Goal: Information Seeking & Learning: Learn about a topic

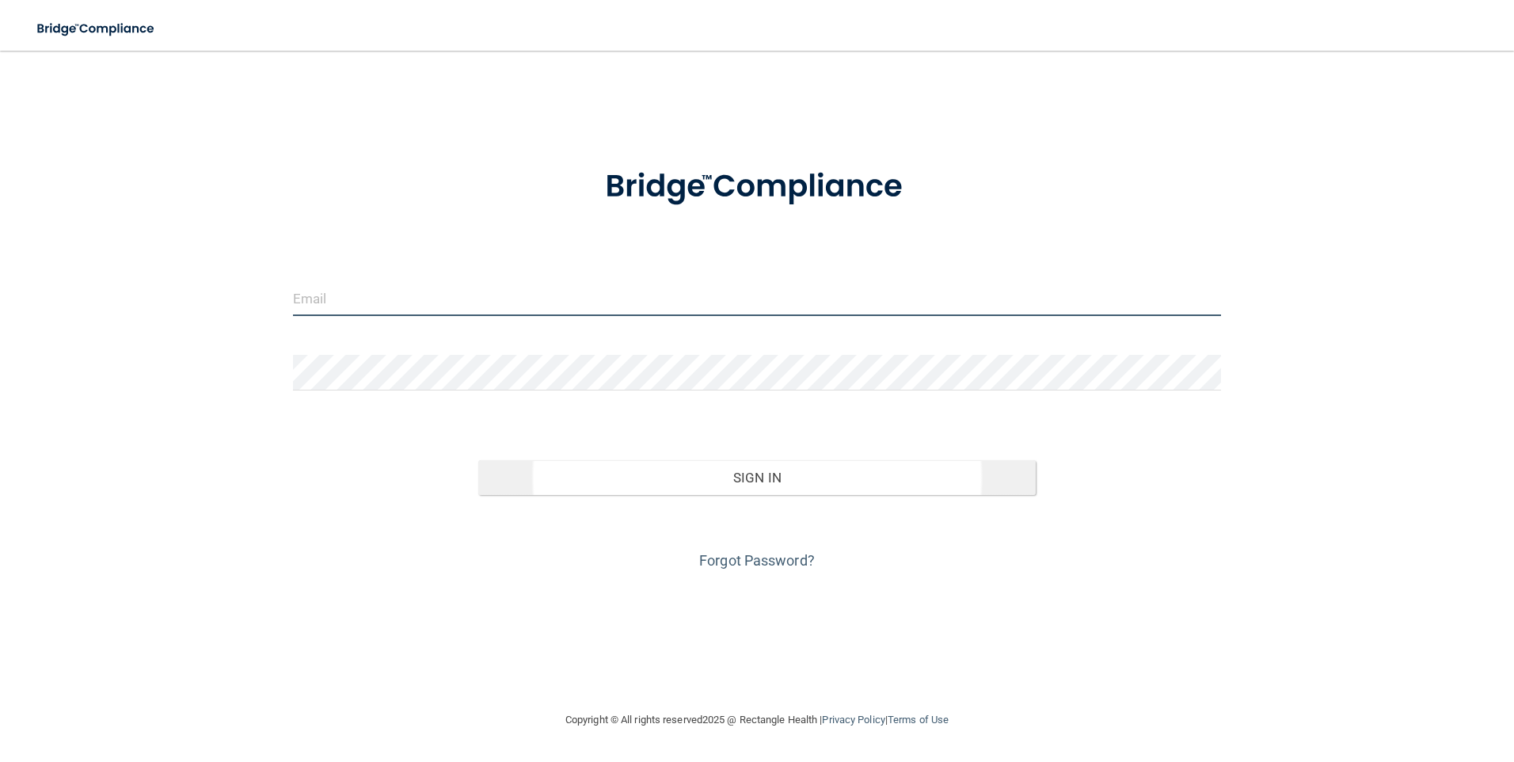
type input "[PERSON_NAME][EMAIL_ADDRESS][PERSON_NAME][DOMAIN_NAME]"
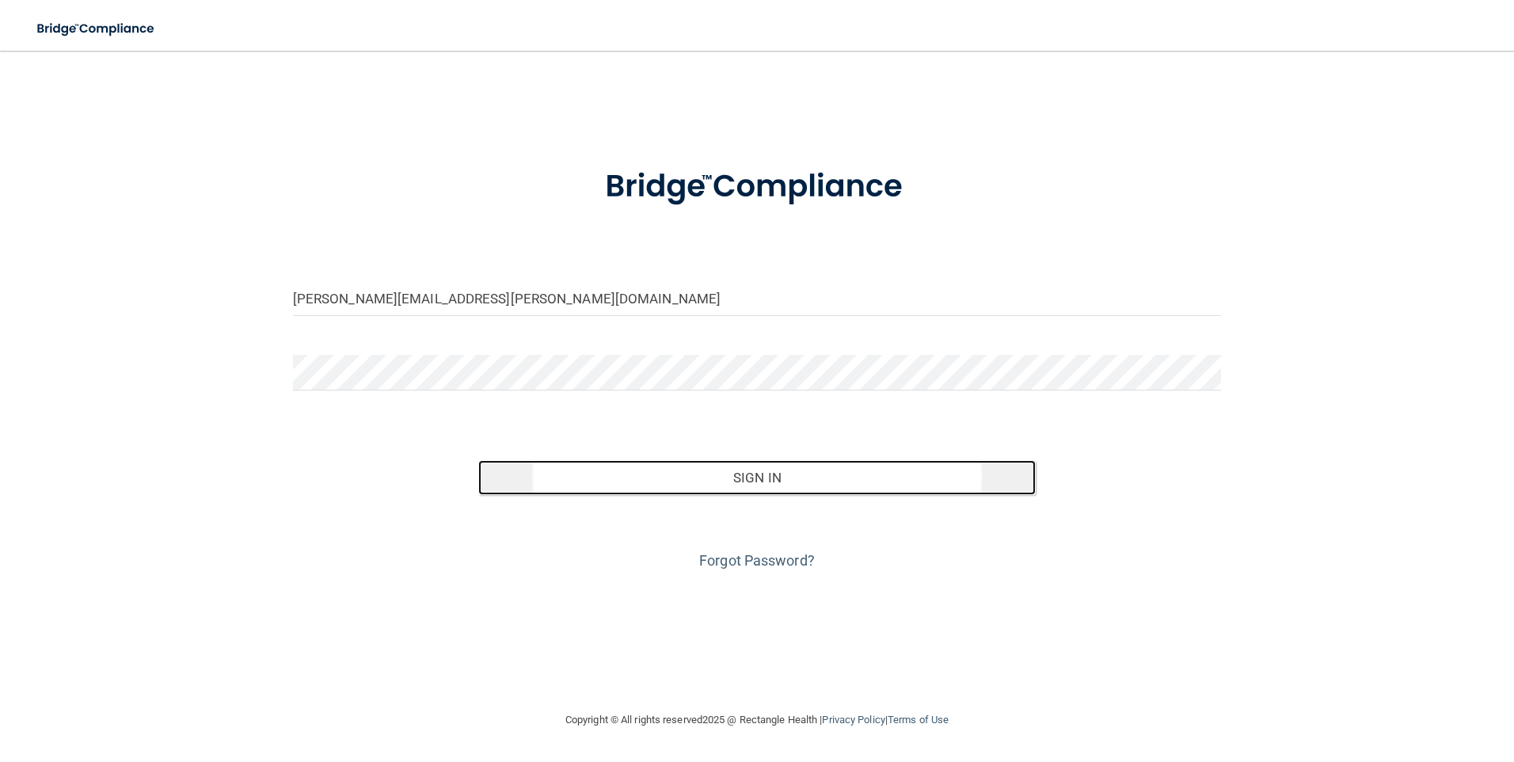
click at [839, 477] on button "Sign In" at bounding box center [757, 477] width 558 height 35
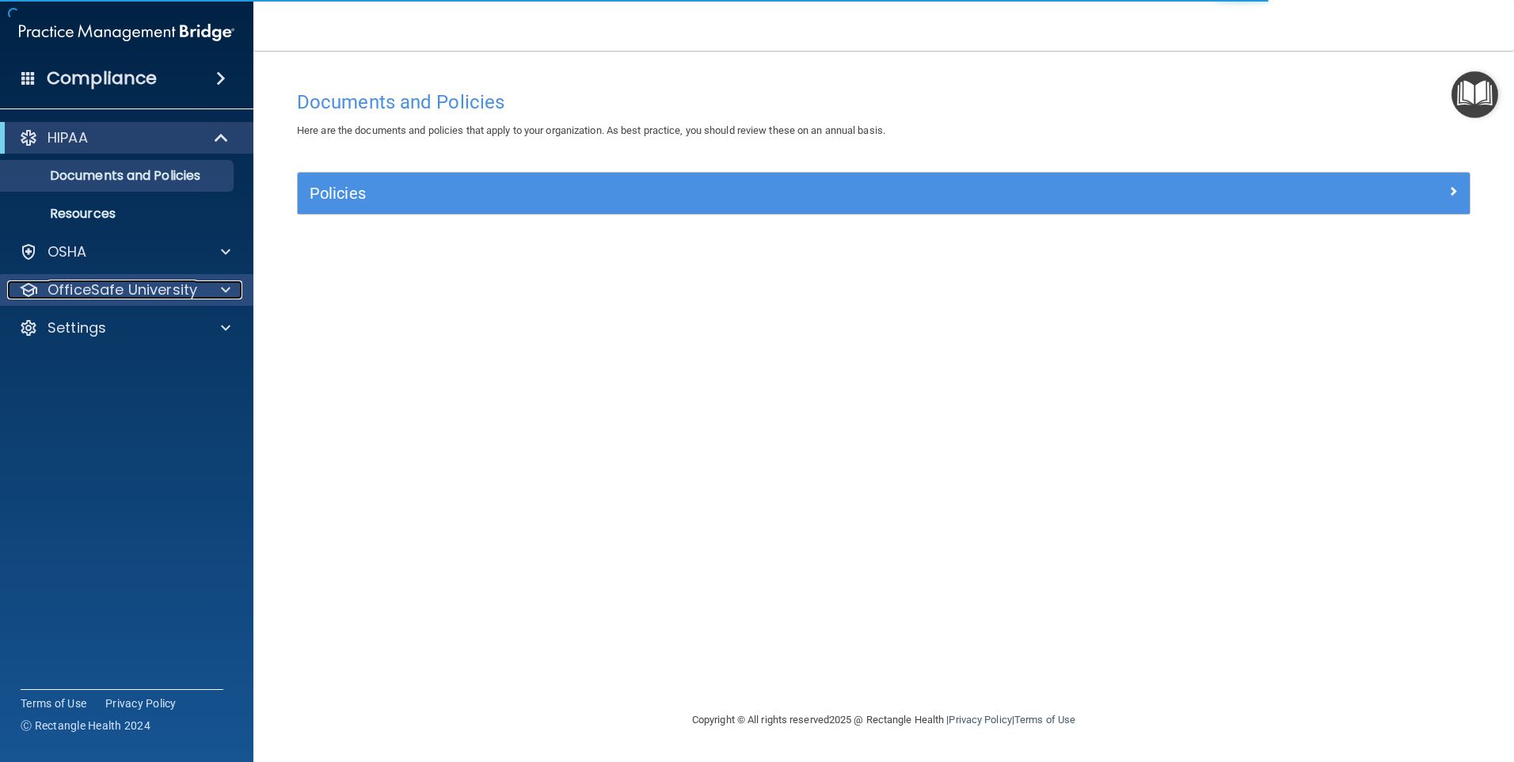
click at [168, 281] on p "OfficeSafe University" at bounding box center [123, 289] width 150 height 19
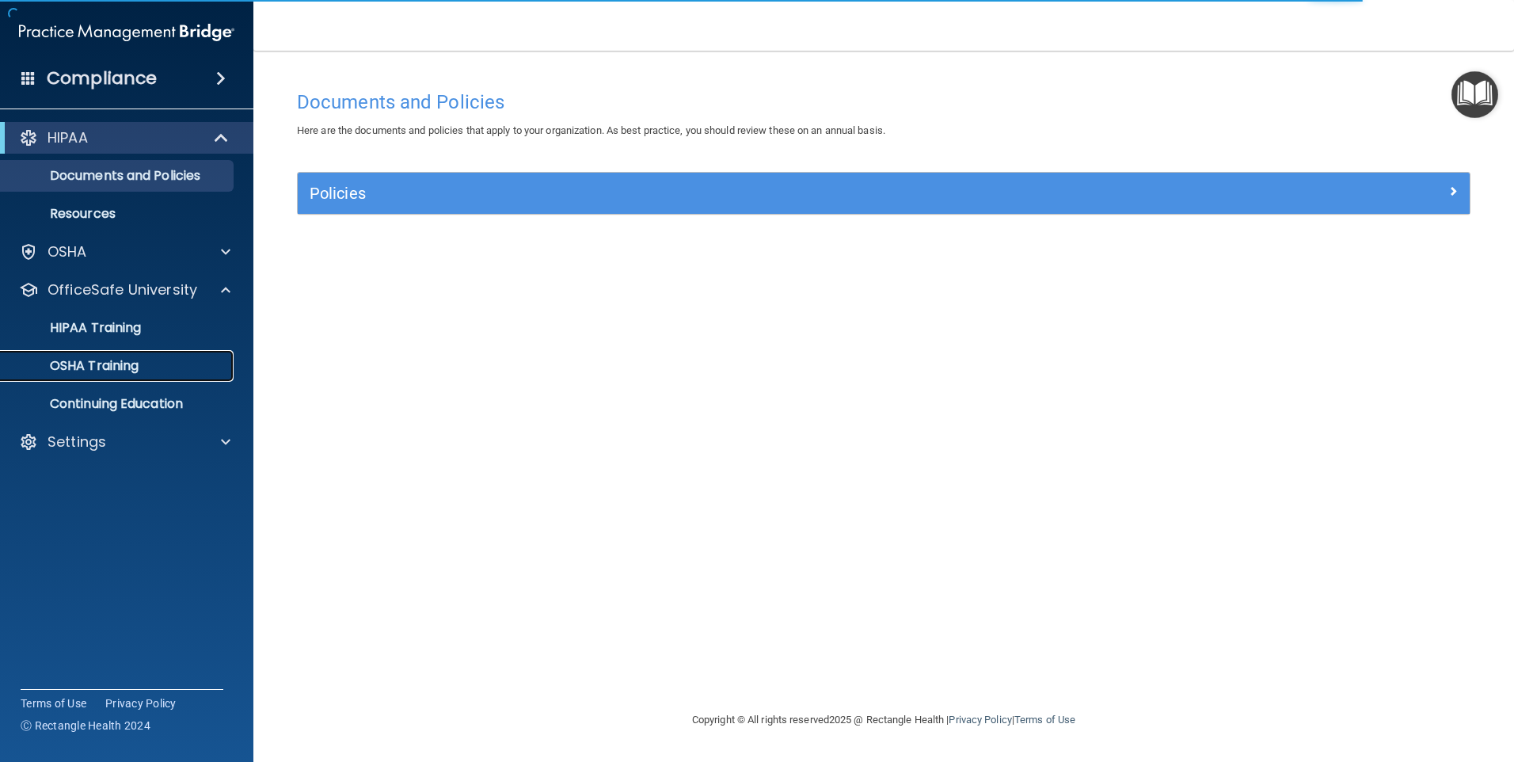
click at [155, 367] on div "OSHA Training" at bounding box center [118, 366] width 216 height 16
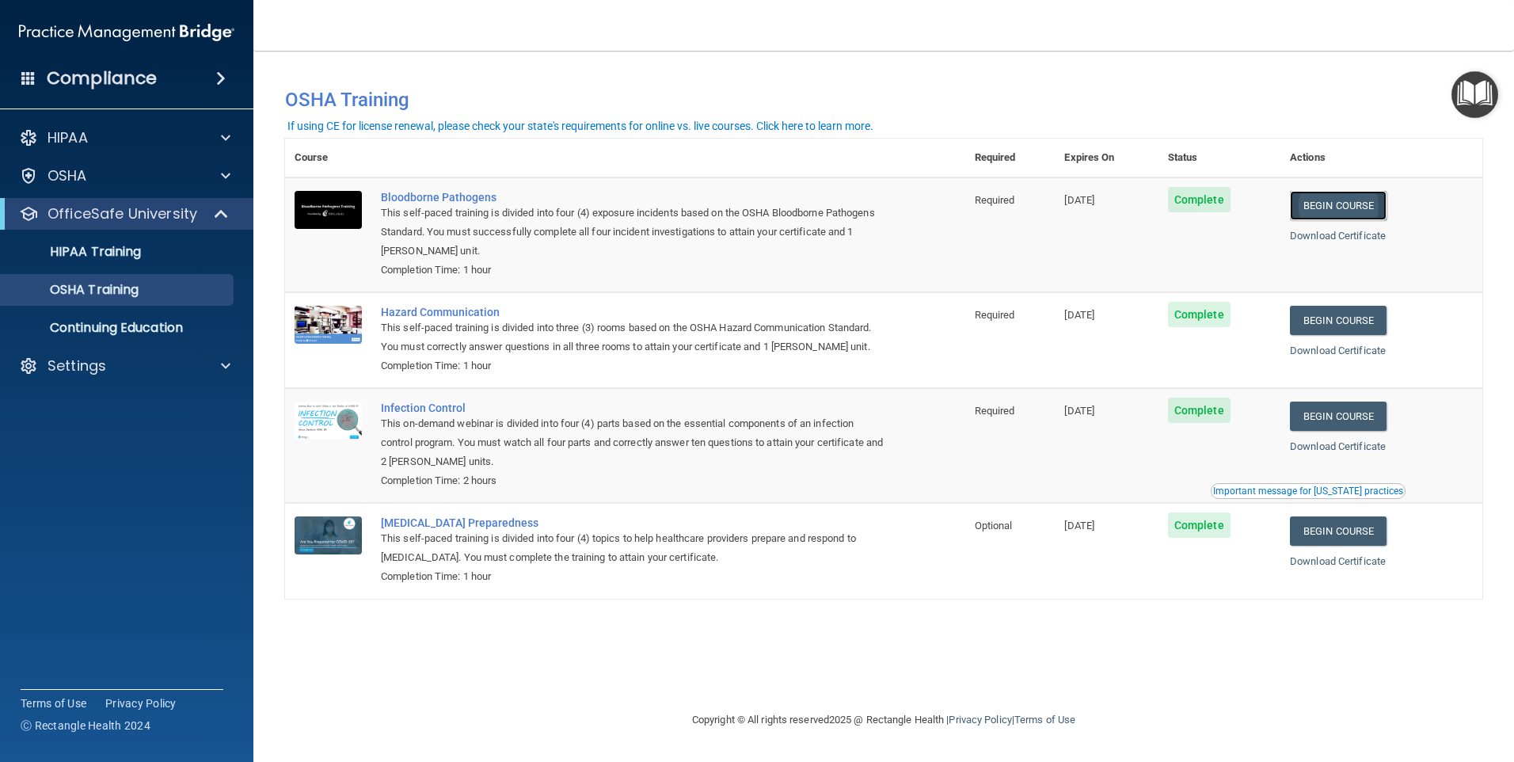
click at [1338, 208] on link "Begin Course" at bounding box center [1338, 205] width 97 height 29
click at [1346, 219] on link "Begin Course" at bounding box center [1338, 205] width 97 height 29
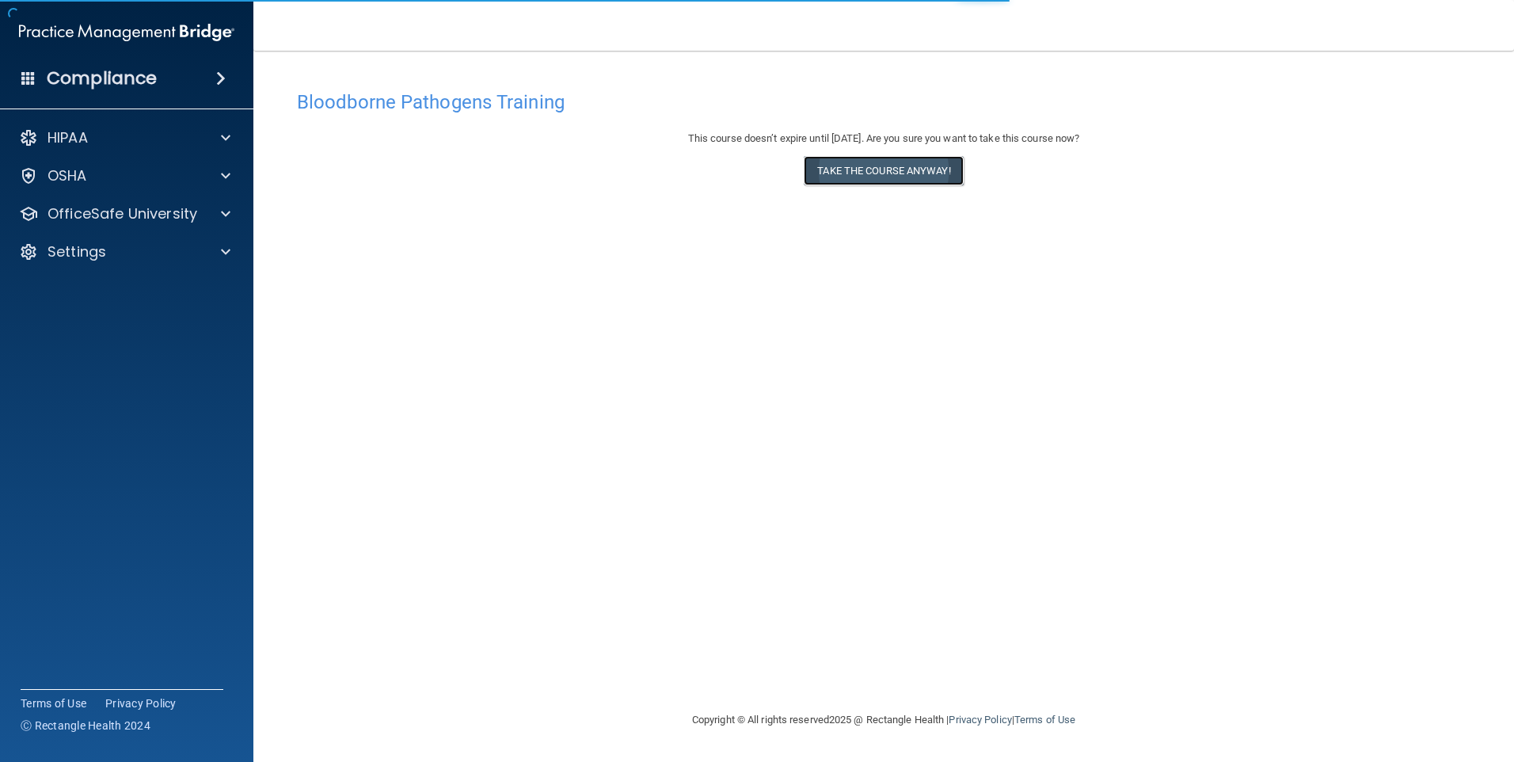
click at [865, 165] on button "Take the course anyway!" at bounding box center [883, 170] width 159 height 29
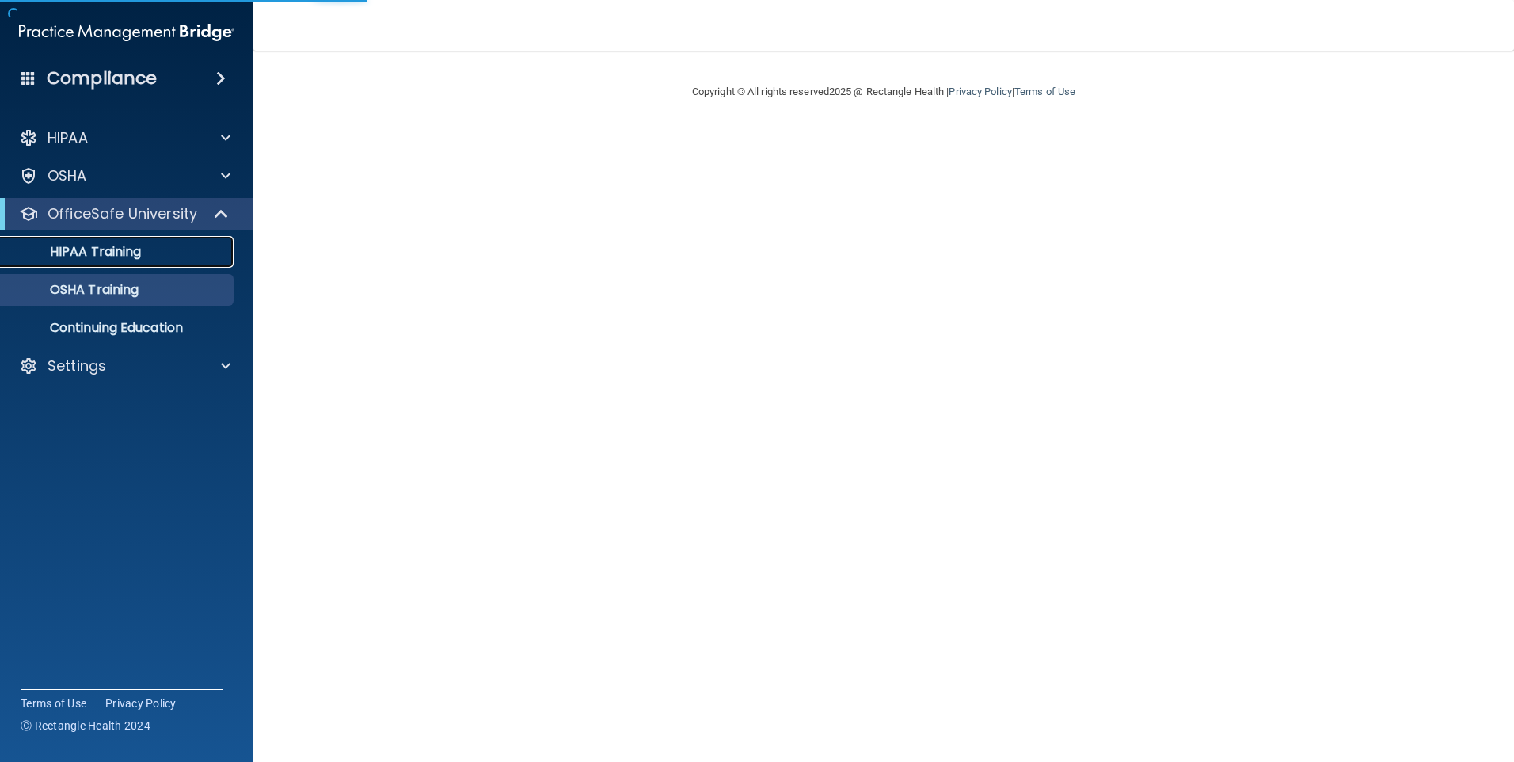
click at [143, 261] on link "HIPAA Training" at bounding box center [108, 252] width 249 height 32
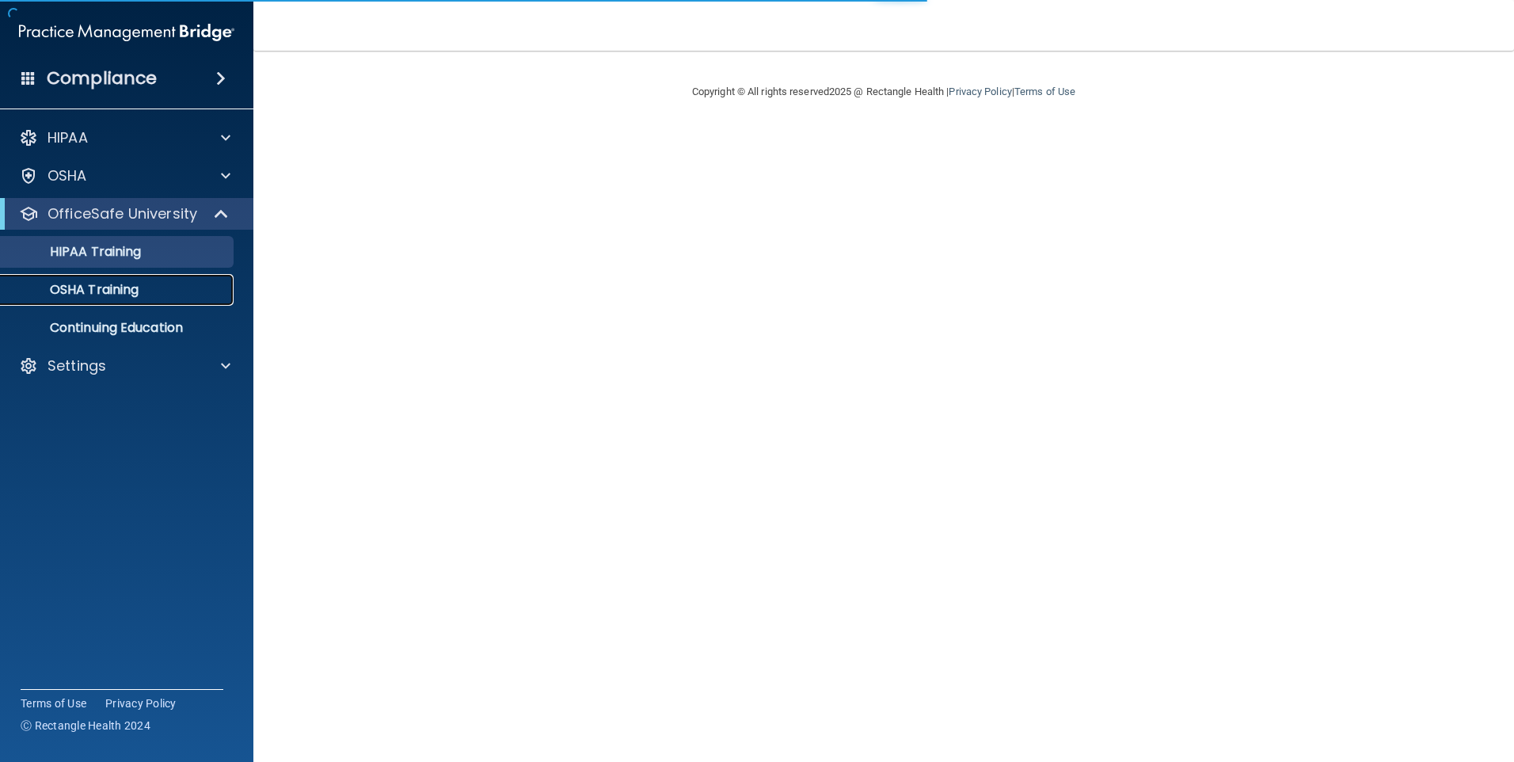
click at [138, 280] on link "OSHA Training" at bounding box center [108, 290] width 249 height 32
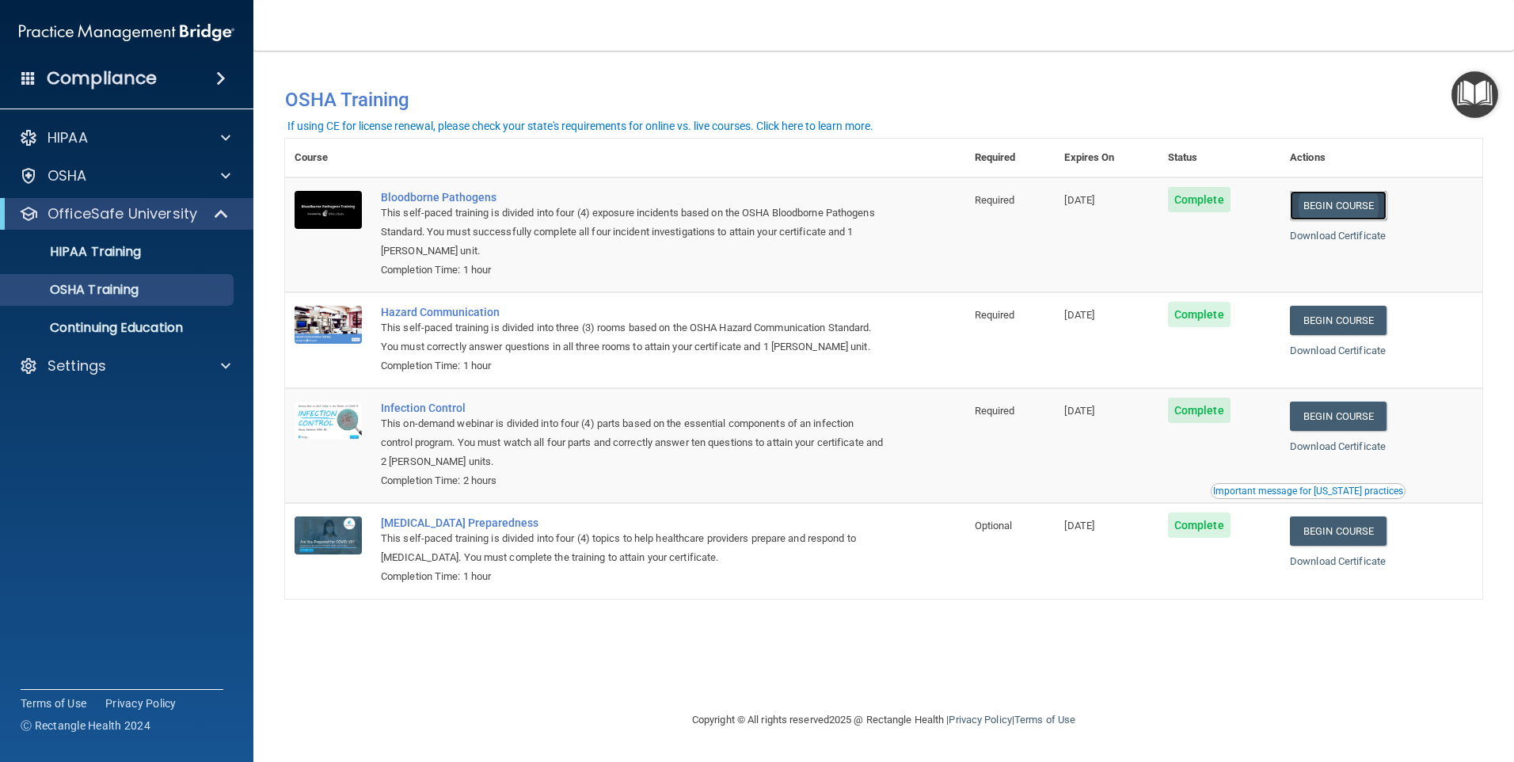
click at [1344, 204] on link "Begin Course" at bounding box center [1338, 205] width 97 height 29
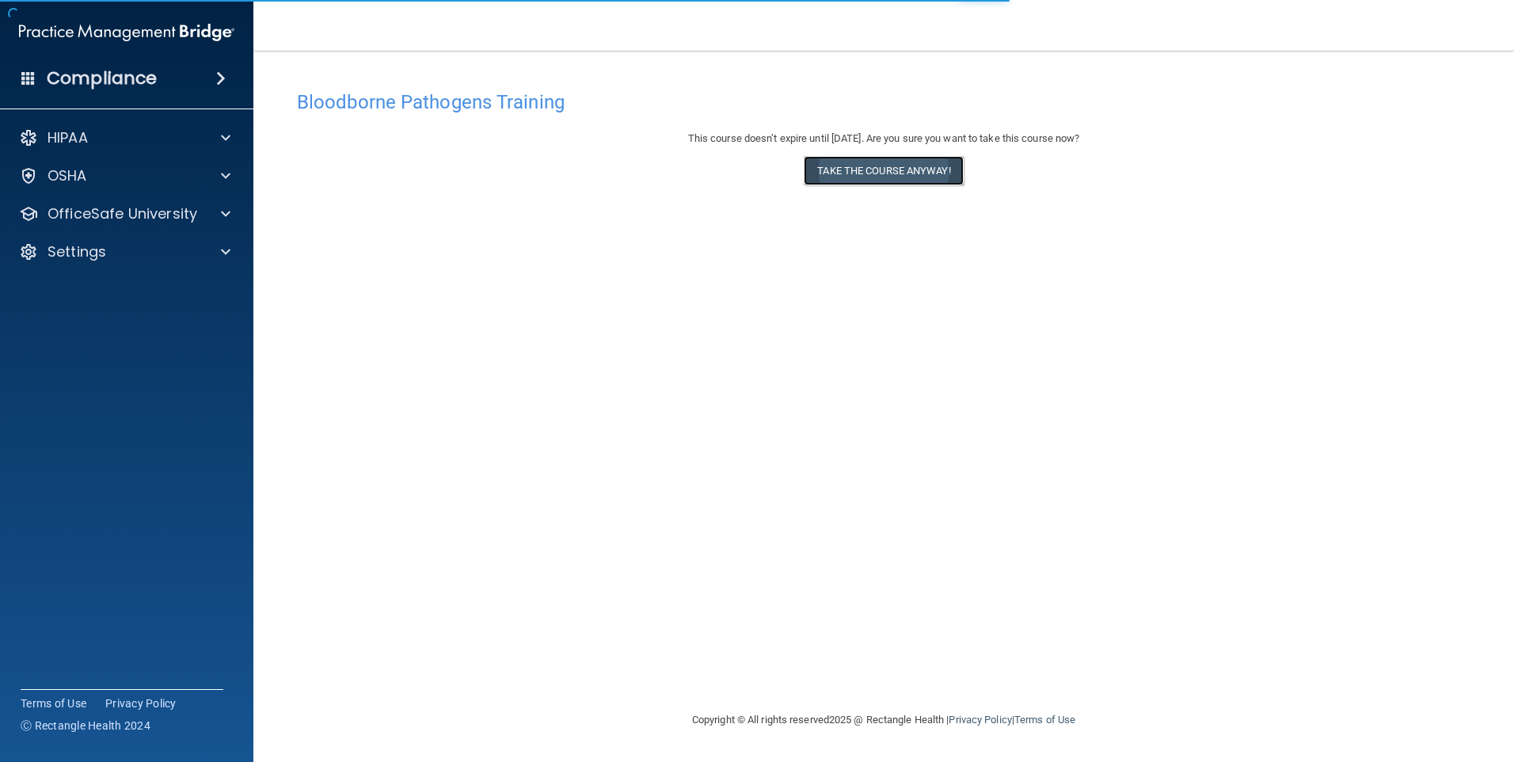
click at [900, 175] on button "Take the course anyway!" at bounding box center [883, 170] width 159 height 29
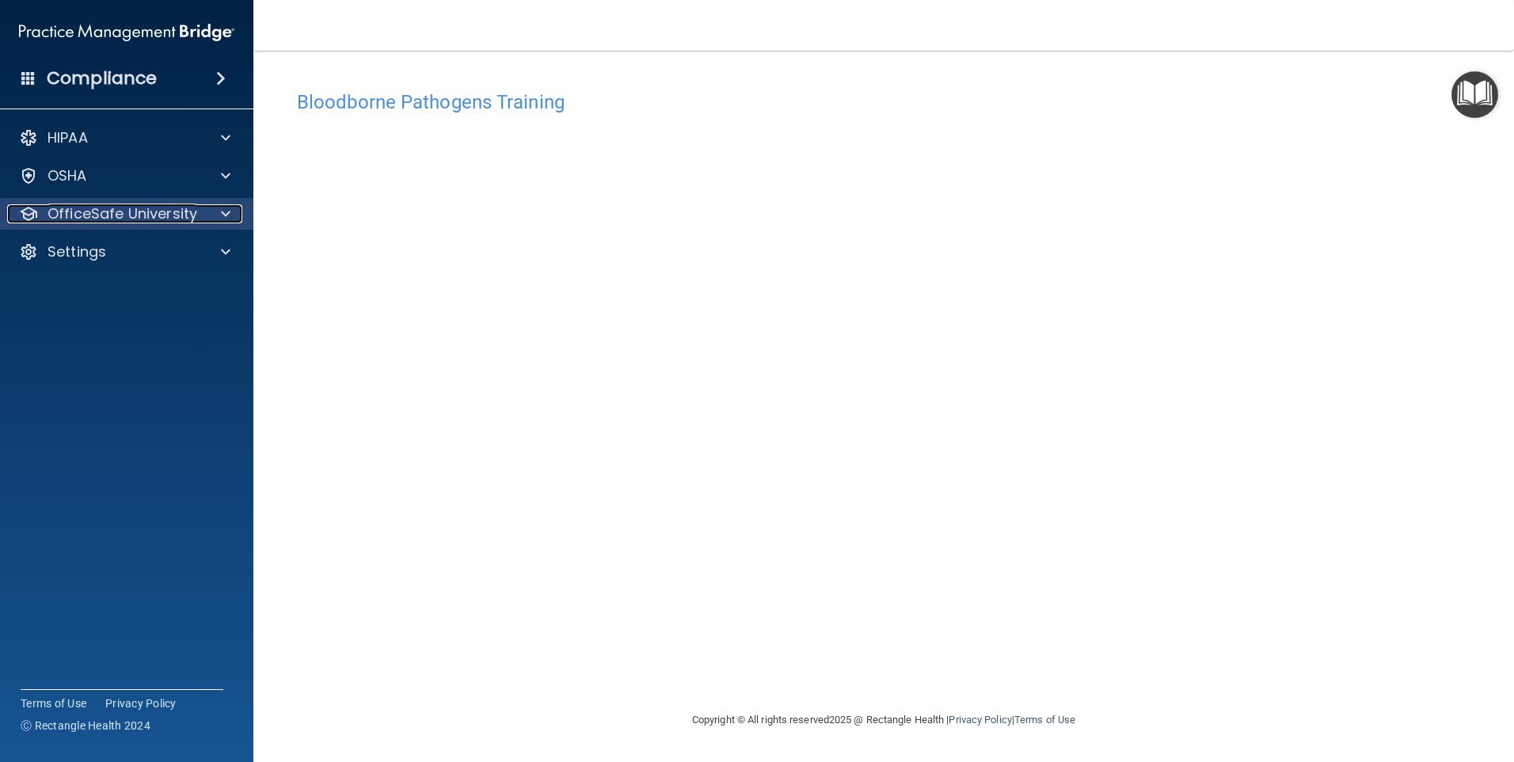
click at [221, 221] on span at bounding box center [226, 213] width 10 height 19
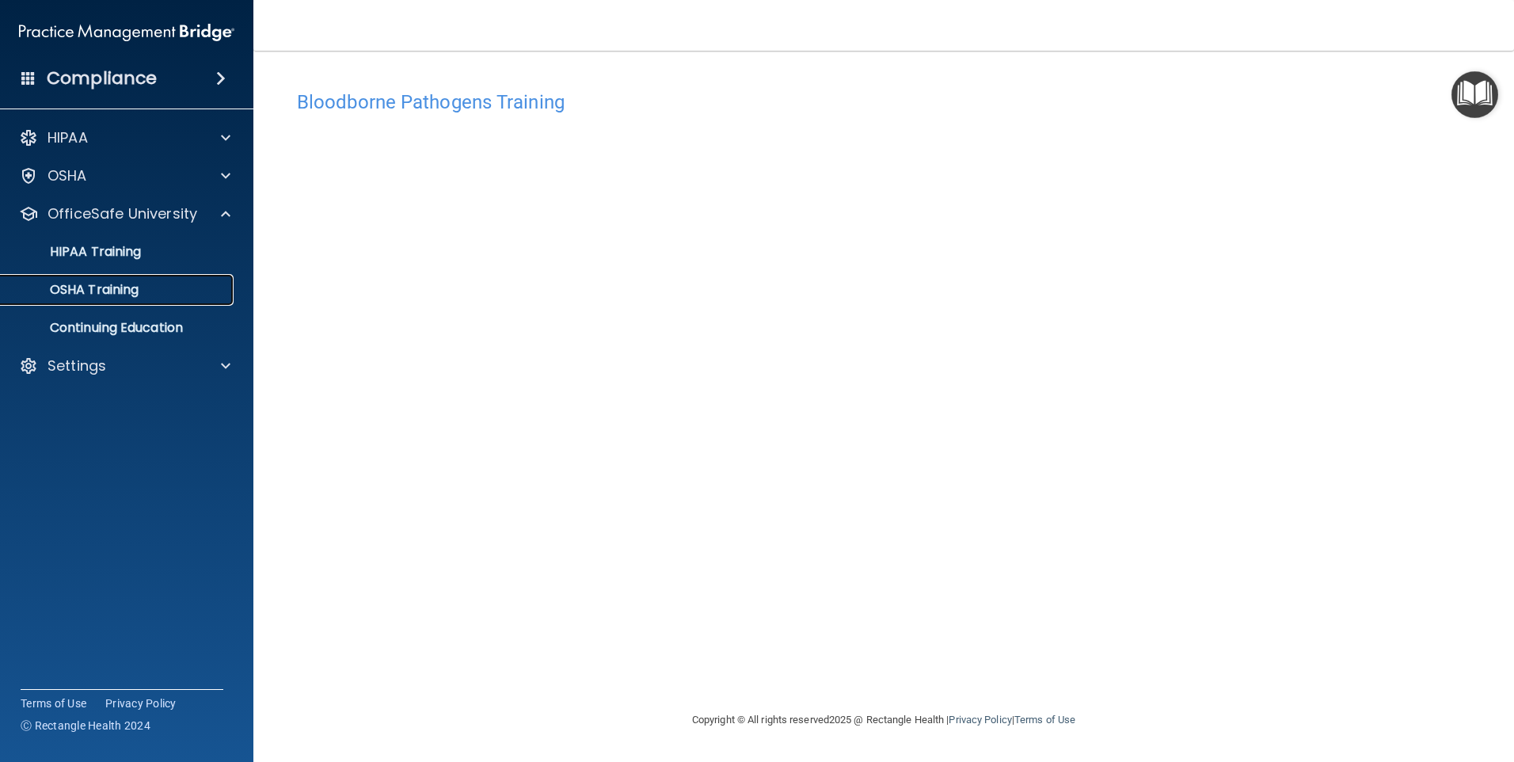
click at [169, 299] on link "OSHA Training" at bounding box center [108, 290] width 249 height 32
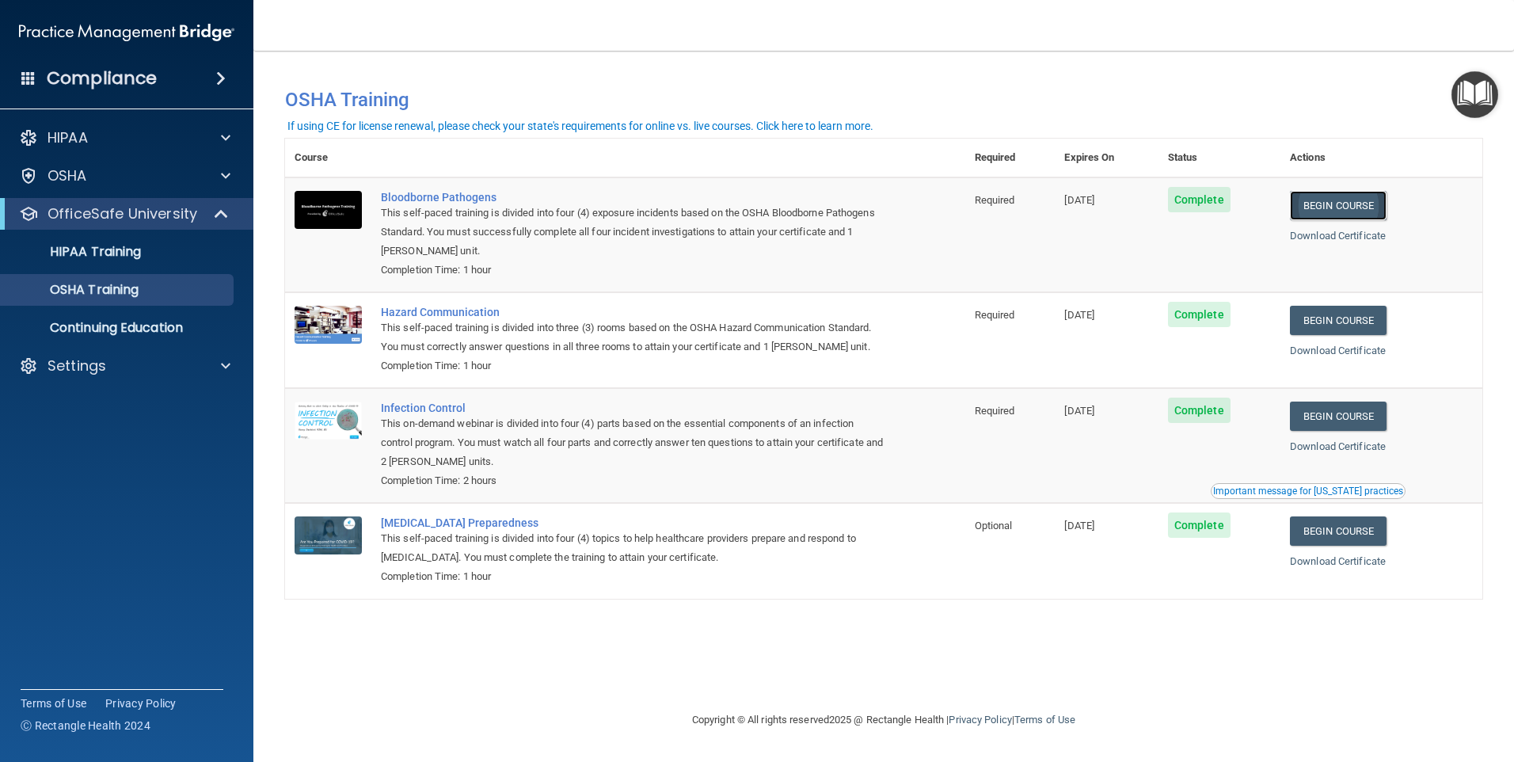
click at [1349, 205] on link "Begin Course" at bounding box center [1338, 205] width 97 height 29
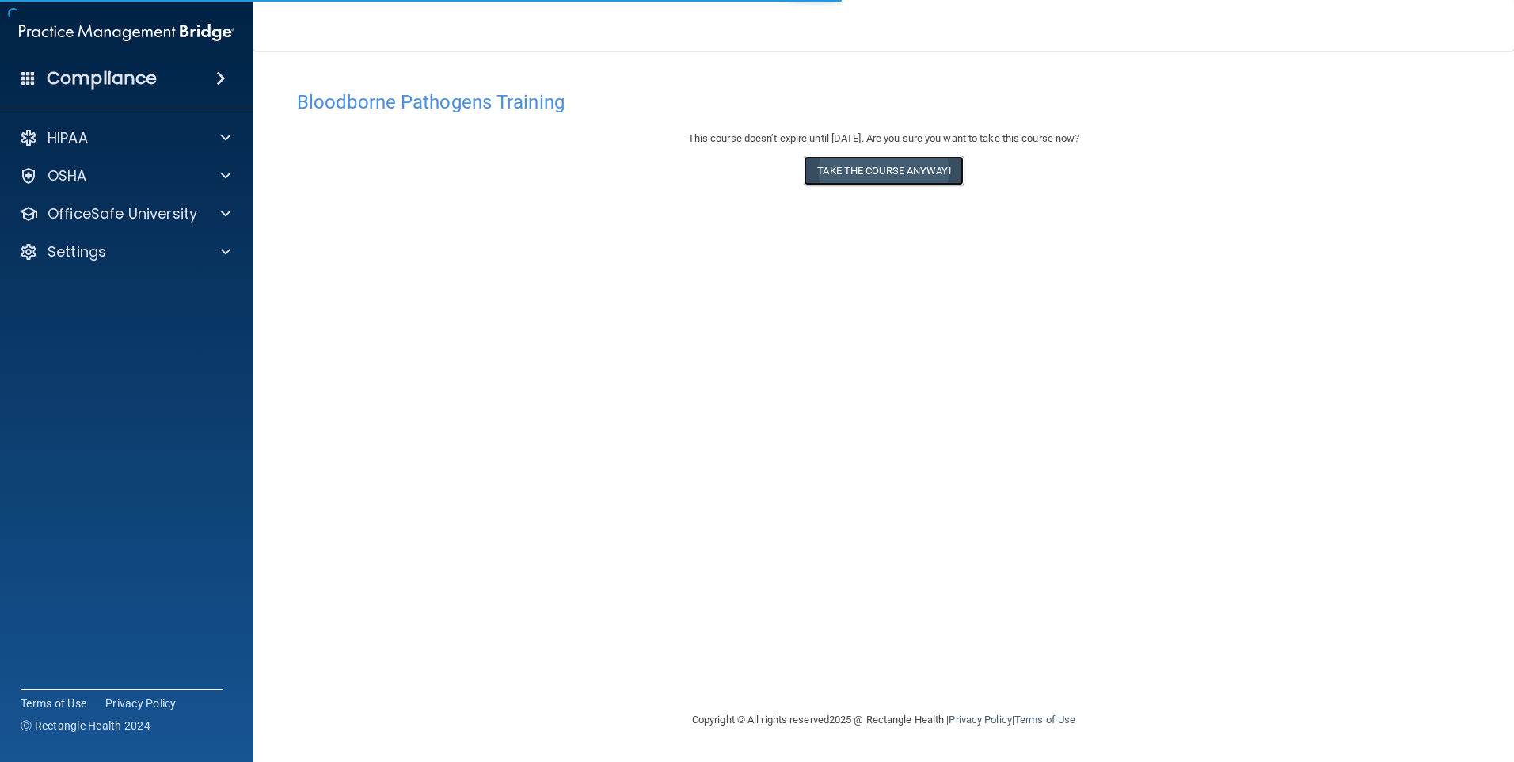
click at [900, 168] on button "Take the course anyway!" at bounding box center [883, 170] width 159 height 29
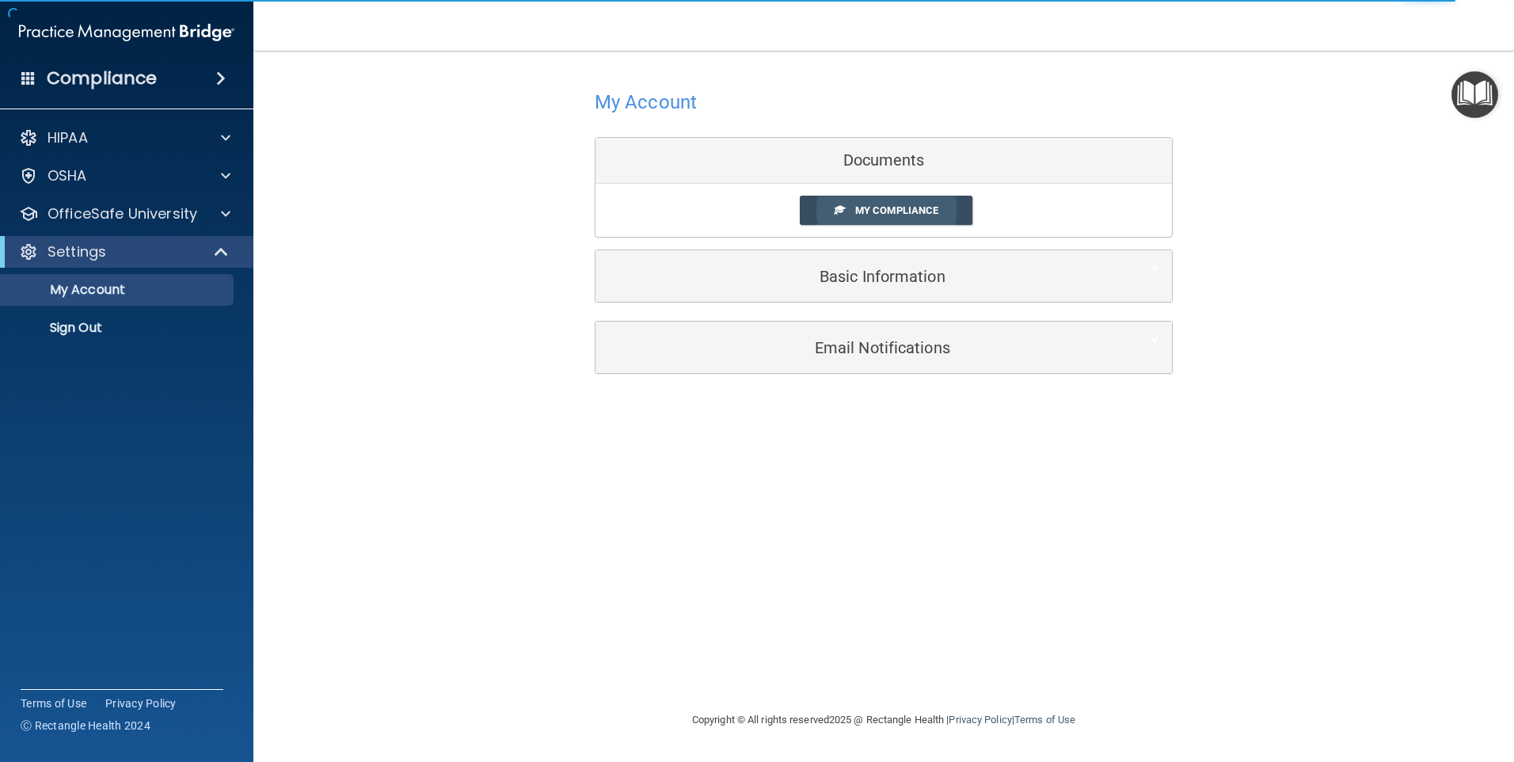
click at [889, 211] on span "My Compliance" at bounding box center [896, 210] width 83 height 12
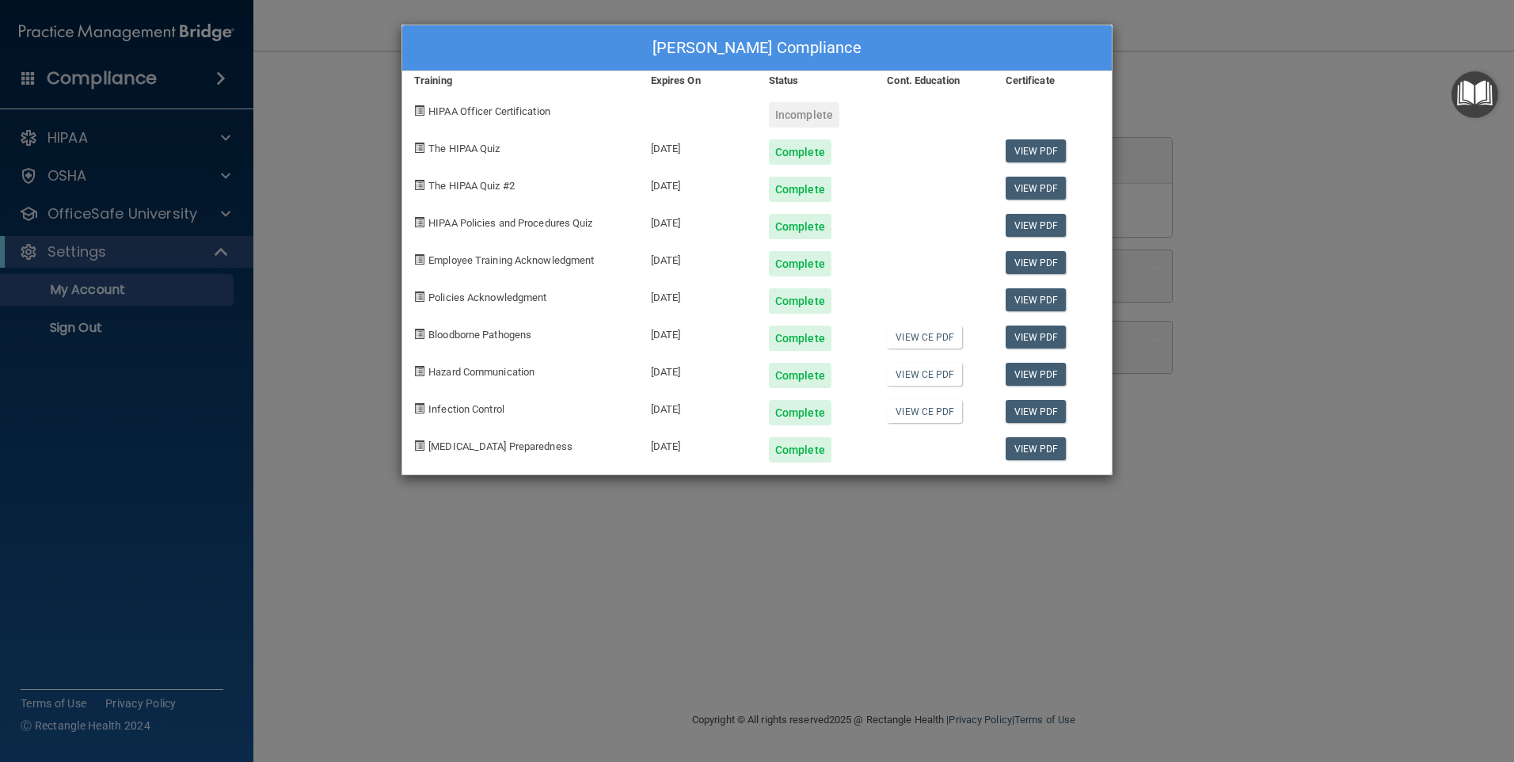
click at [1350, 324] on div "Madeline Kasel's Compliance Training Expires On Status Cont. Education Certific…" at bounding box center [757, 381] width 1514 height 762
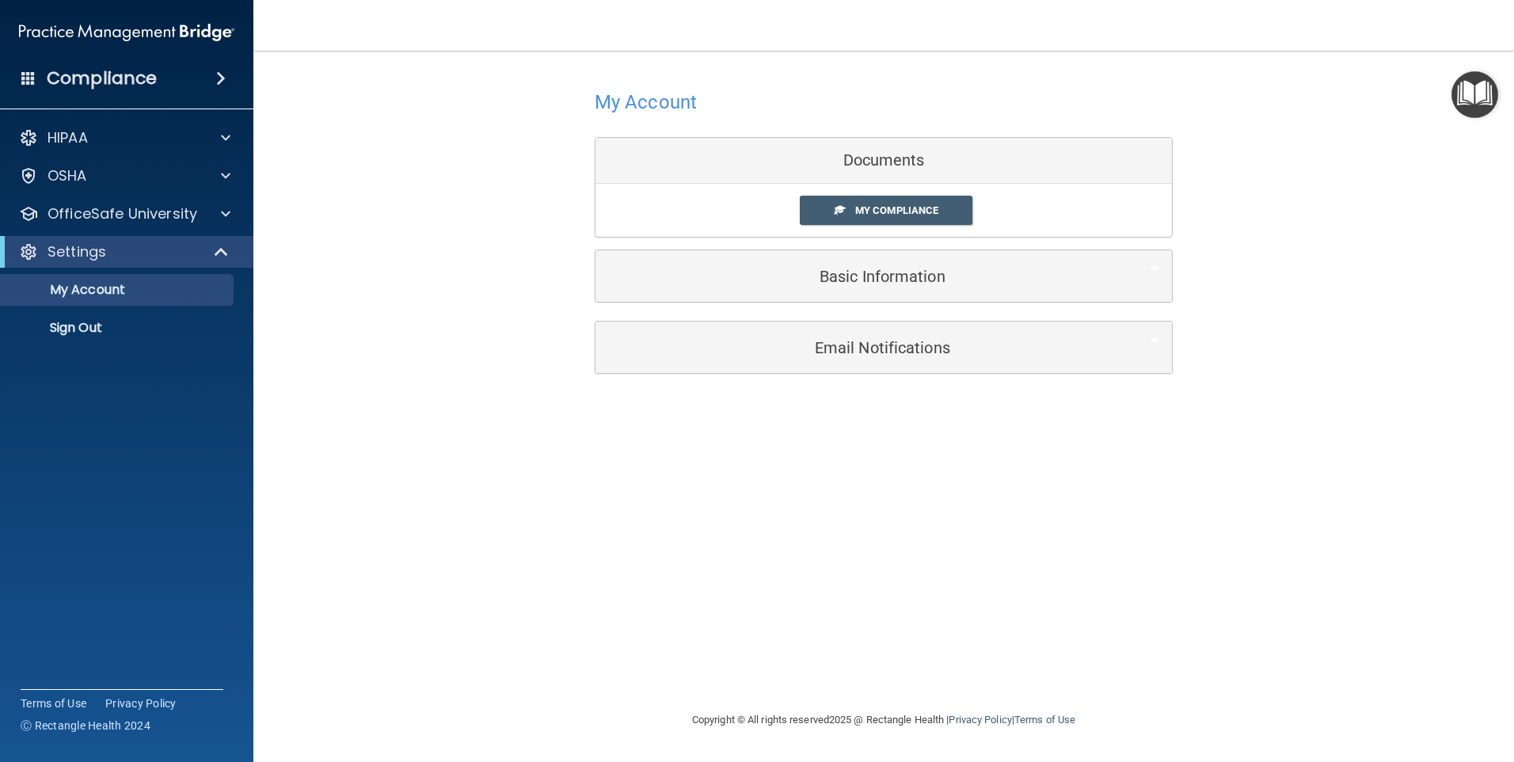
click at [93, 230] on div "HIPAA Documents and Policies Report an Incident Business Associates Emergency P…" at bounding box center [127, 236] width 254 height 241
click at [97, 229] on div "OfficeSafe University" at bounding box center [127, 214] width 254 height 32
click at [226, 214] on span at bounding box center [226, 213] width 10 height 19
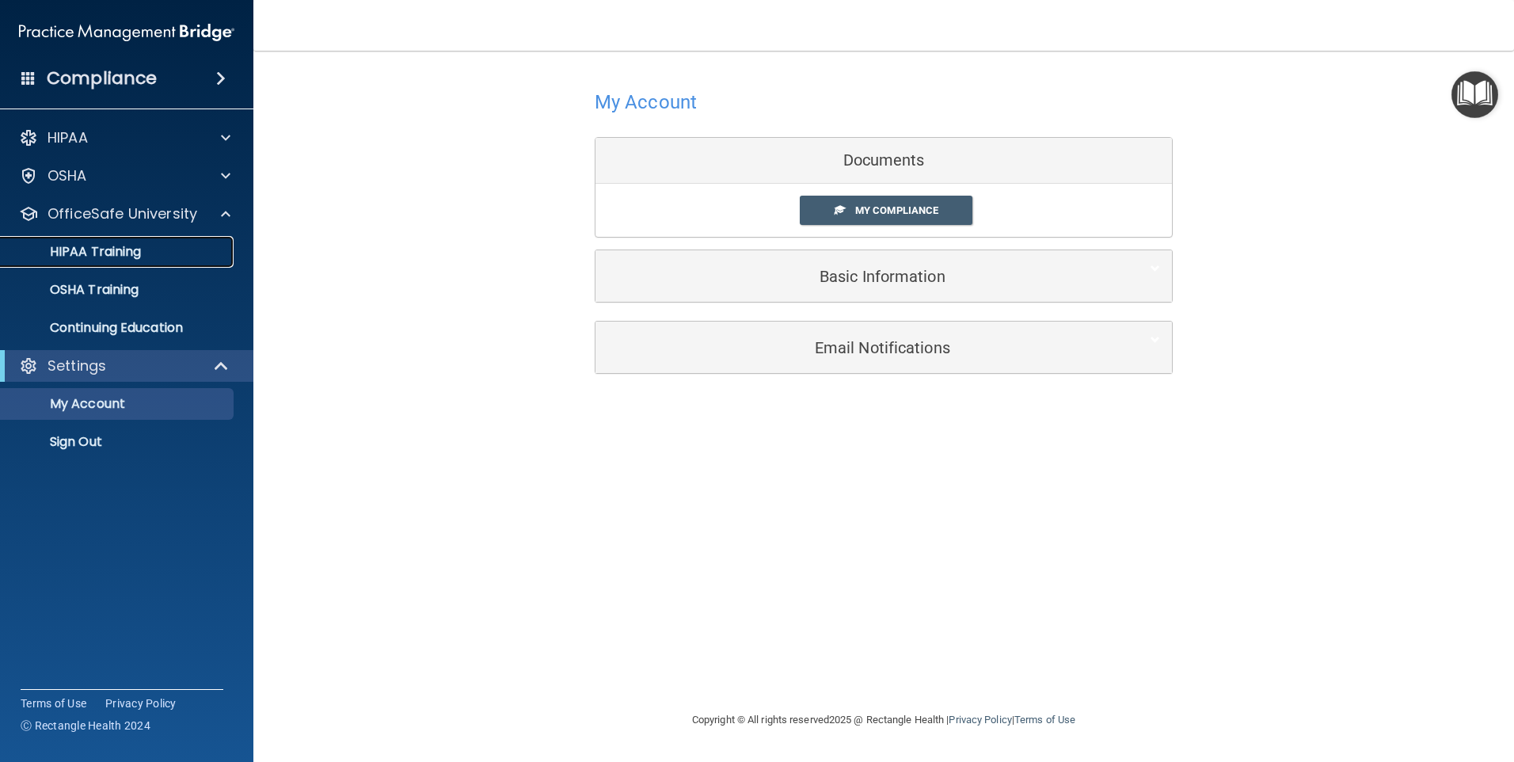
click at [115, 267] on link "HIPAA Training" at bounding box center [108, 252] width 249 height 32
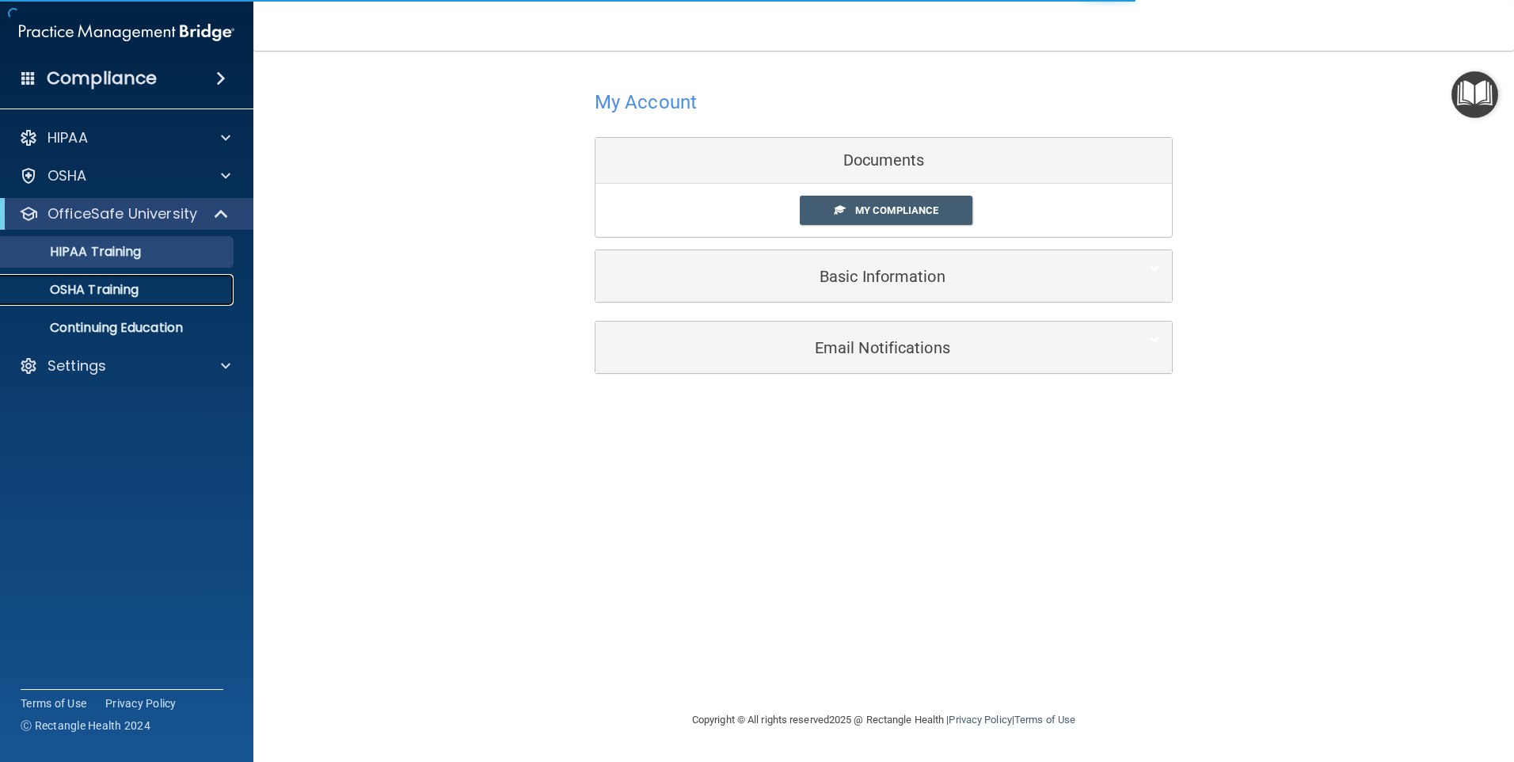
click at [106, 294] on p "OSHA Training" at bounding box center [74, 290] width 128 height 16
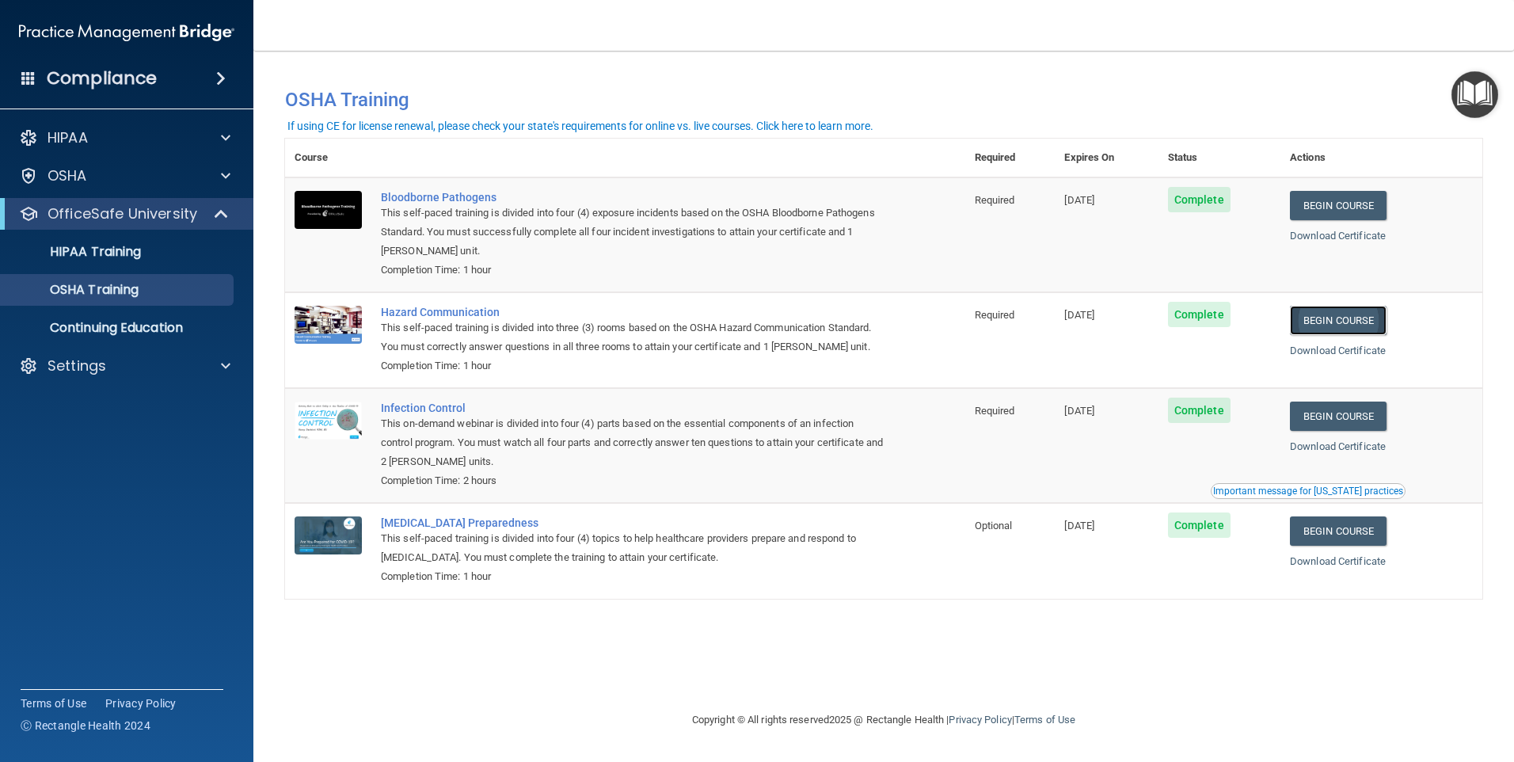
click at [1342, 322] on link "Begin Course" at bounding box center [1338, 320] width 97 height 29
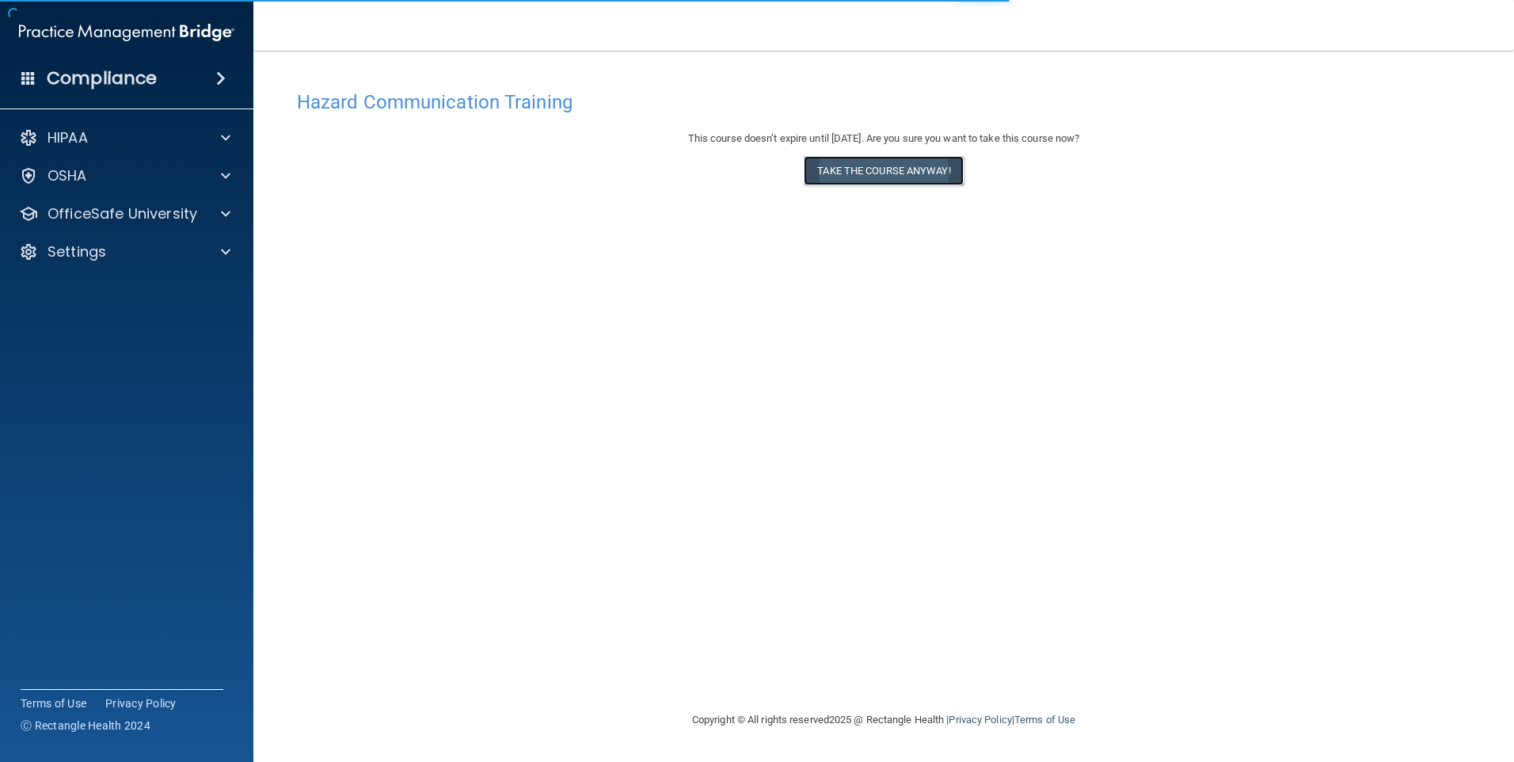
click at [889, 169] on button "Take the course anyway!" at bounding box center [883, 170] width 159 height 29
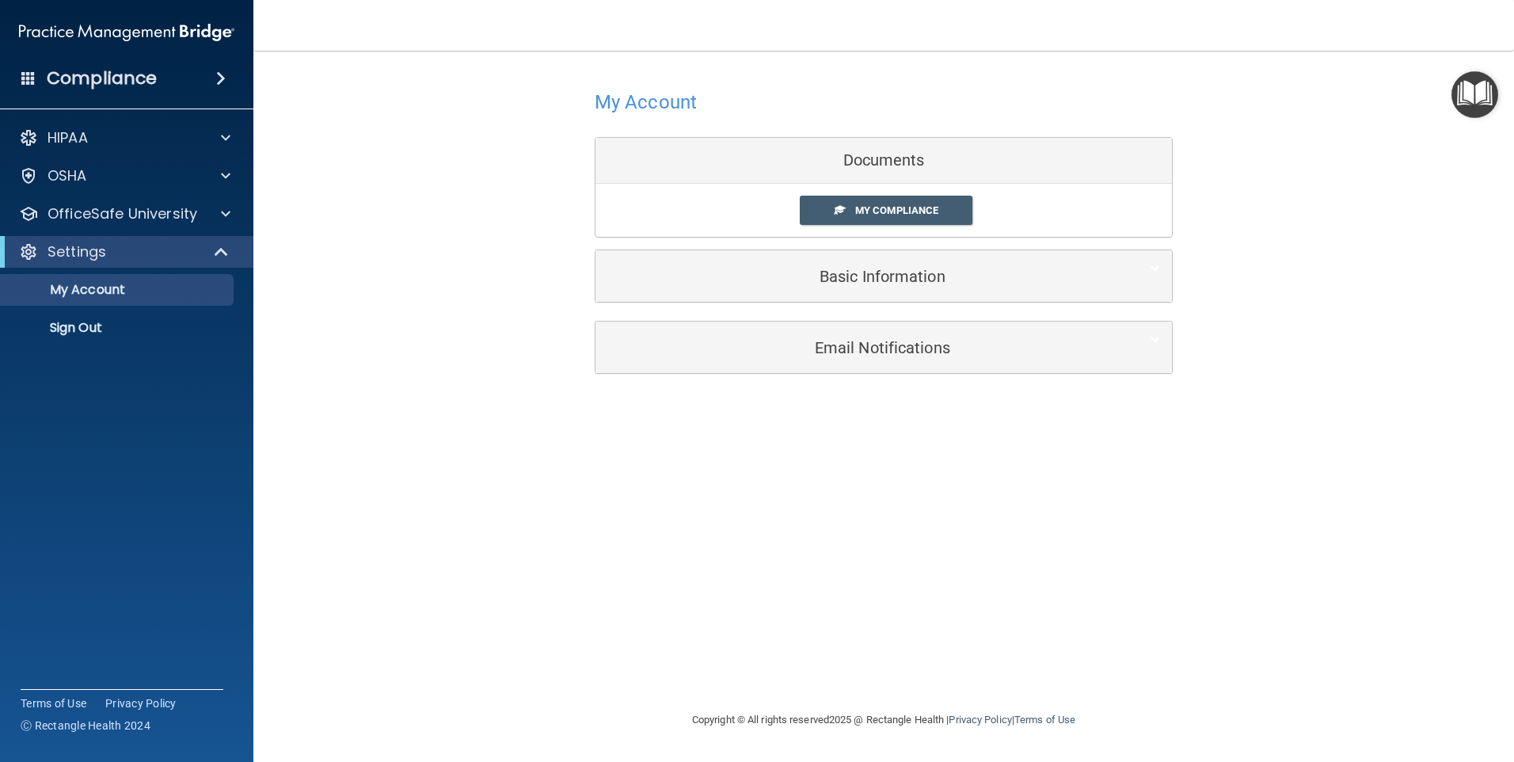
drag, startPoint x: 905, startPoint y: 210, endPoint x: 899, endPoint y: 226, distance: 17.1
click at [904, 224] on link "My Compliance" at bounding box center [886, 210] width 173 height 29
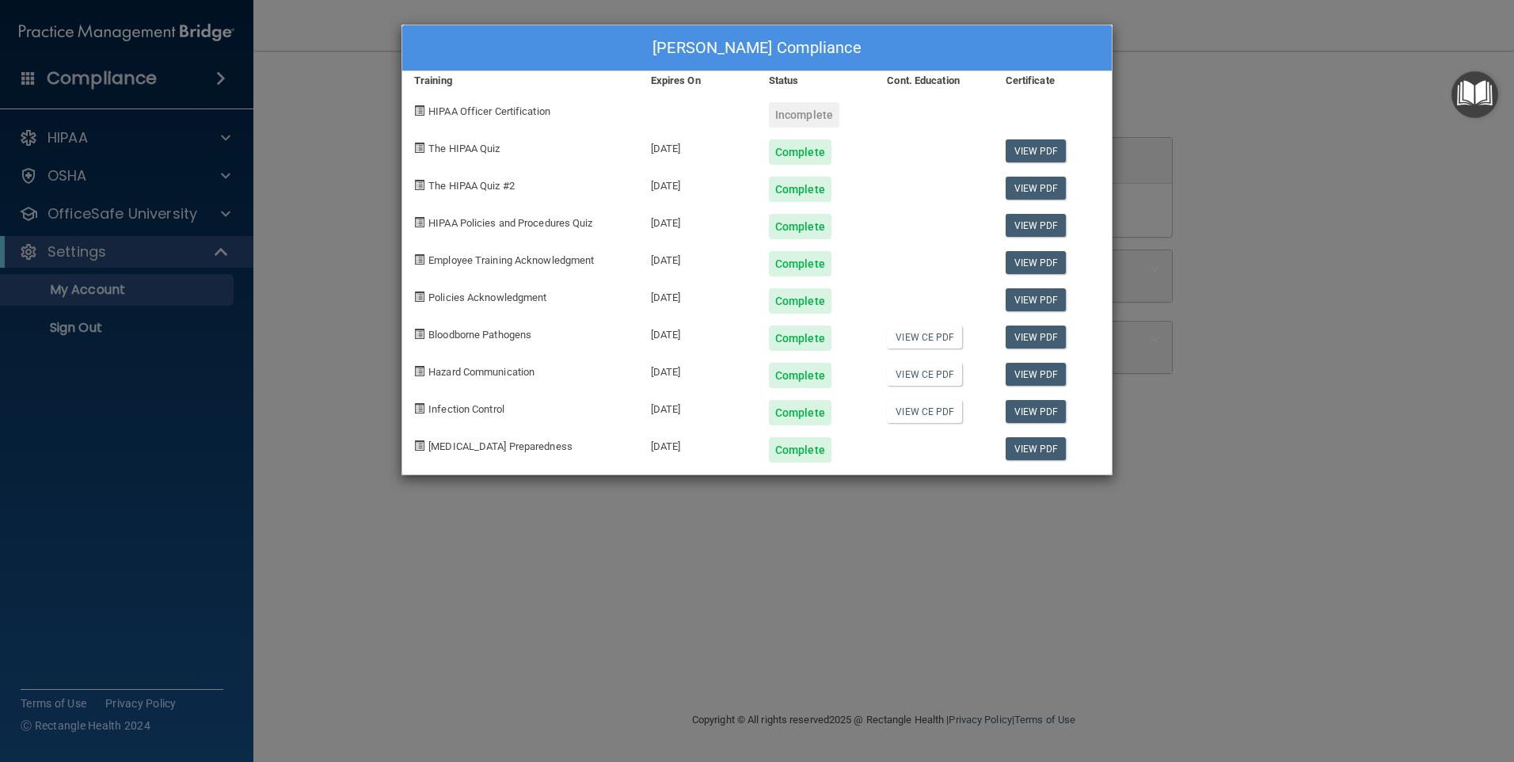
click at [327, 154] on div "Madeline Kasel's Compliance Training Expires On Status Cont. Education Certific…" at bounding box center [757, 381] width 1514 height 762
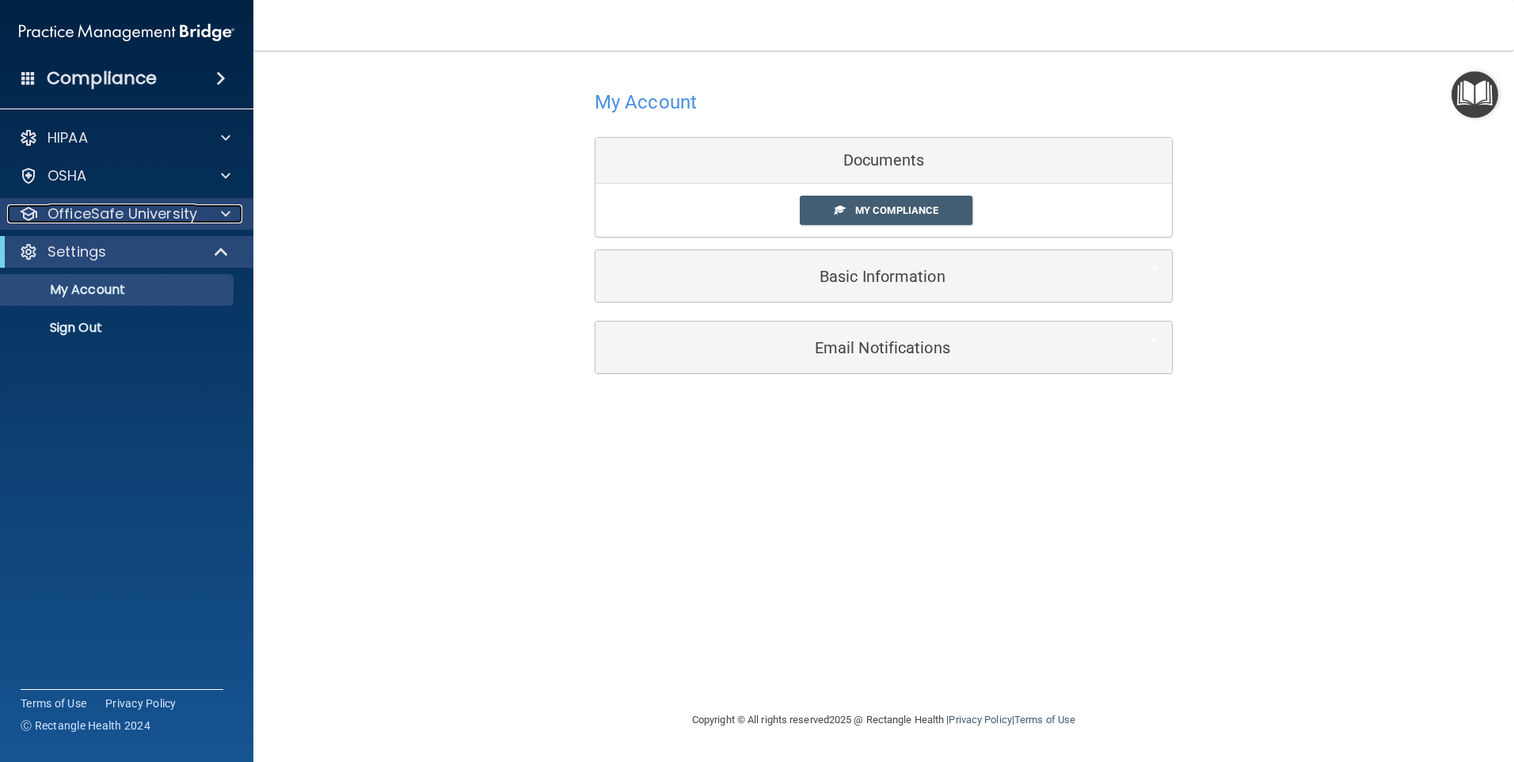
click at [144, 212] on p "OfficeSafe University" at bounding box center [123, 213] width 150 height 19
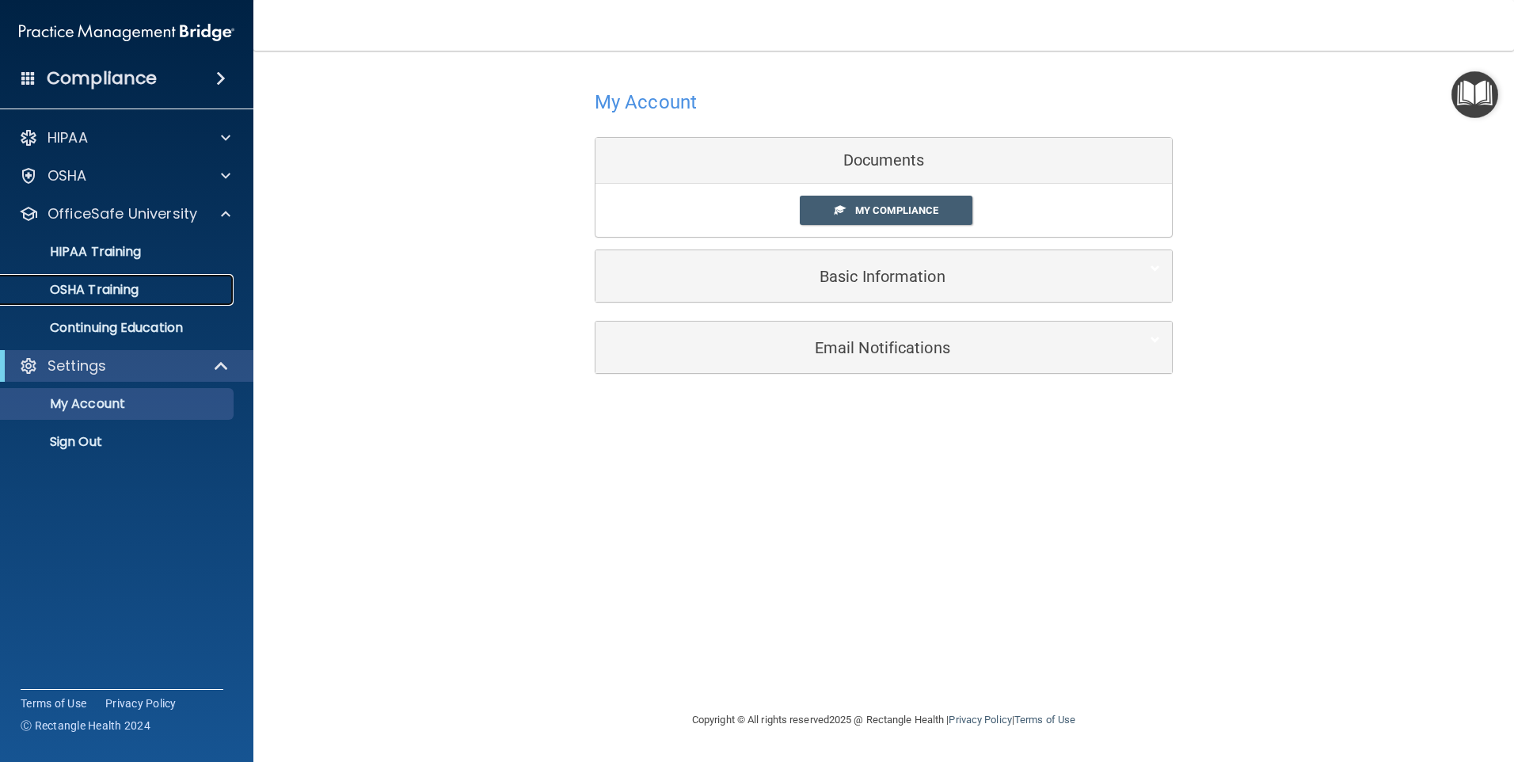
click at [123, 298] on p "OSHA Training" at bounding box center [74, 290] width 128 height 16
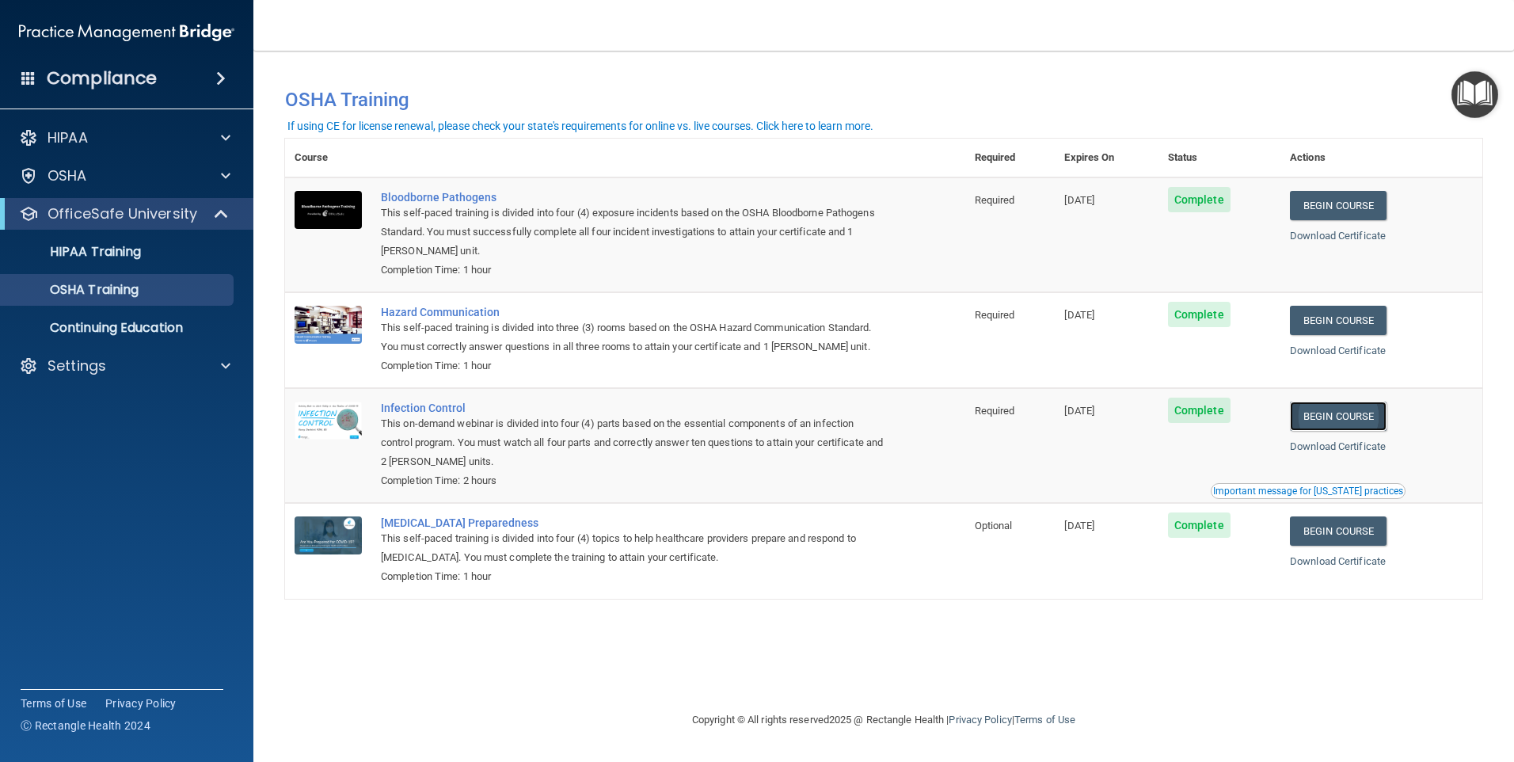
click at [1353, 421] on link "Begin Course" at bounding box center [1338, 416] width 97 height 29
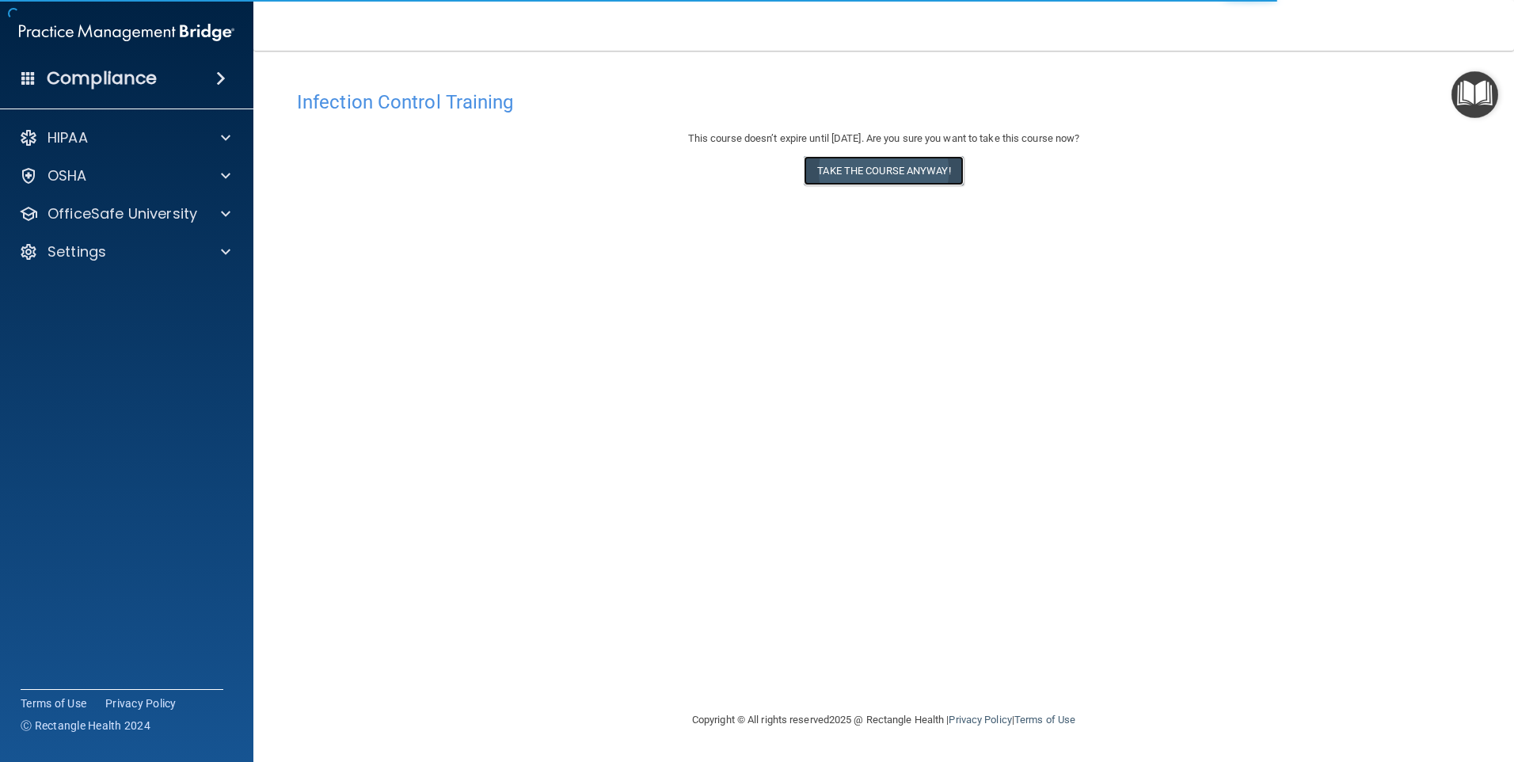
click at [889, 178] on button "Take the course anyway!" at bounding box center [883, 170] width 159 height 29
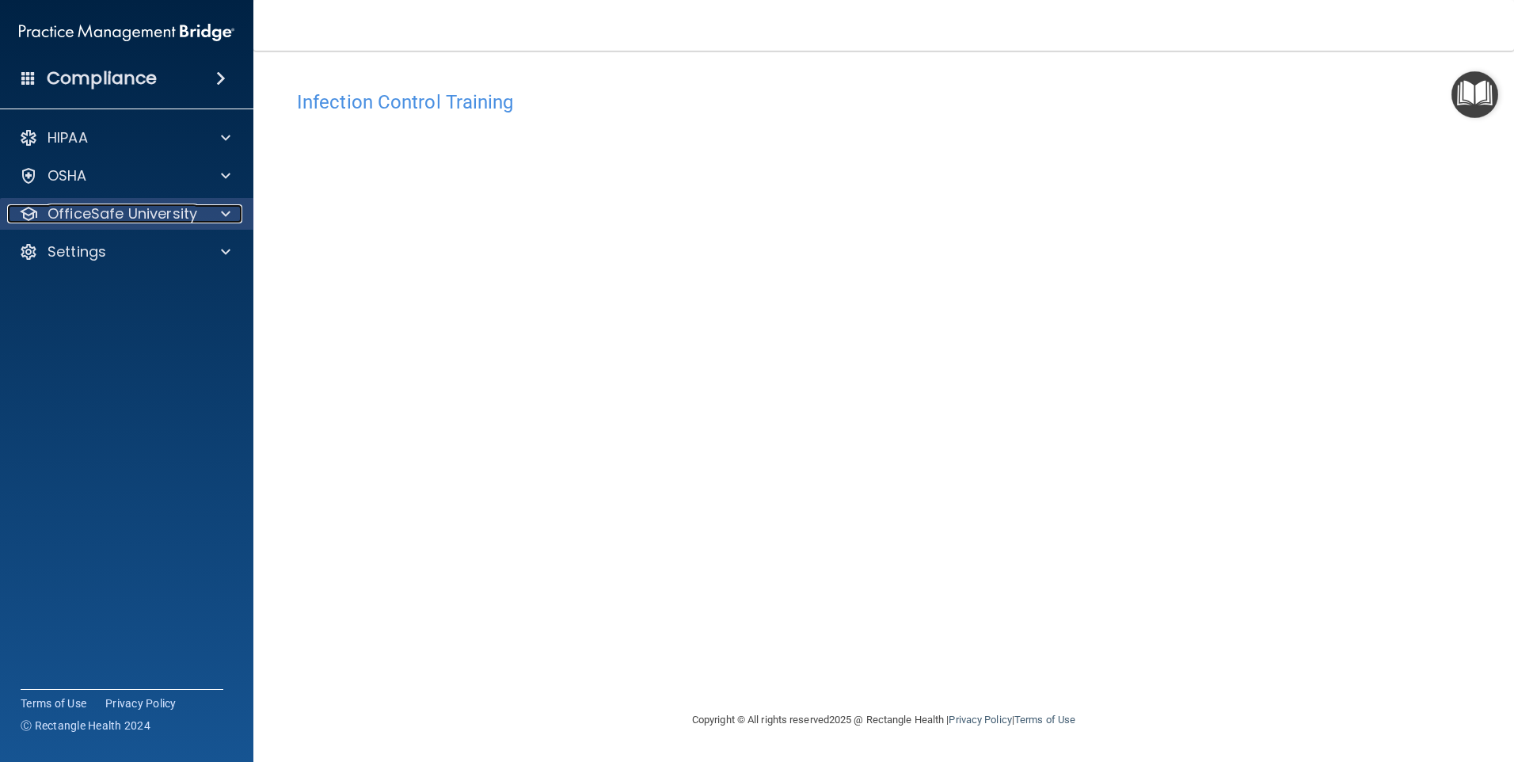
click at [227, 207] on span at bounding box center [226, 213] width 10 height 19
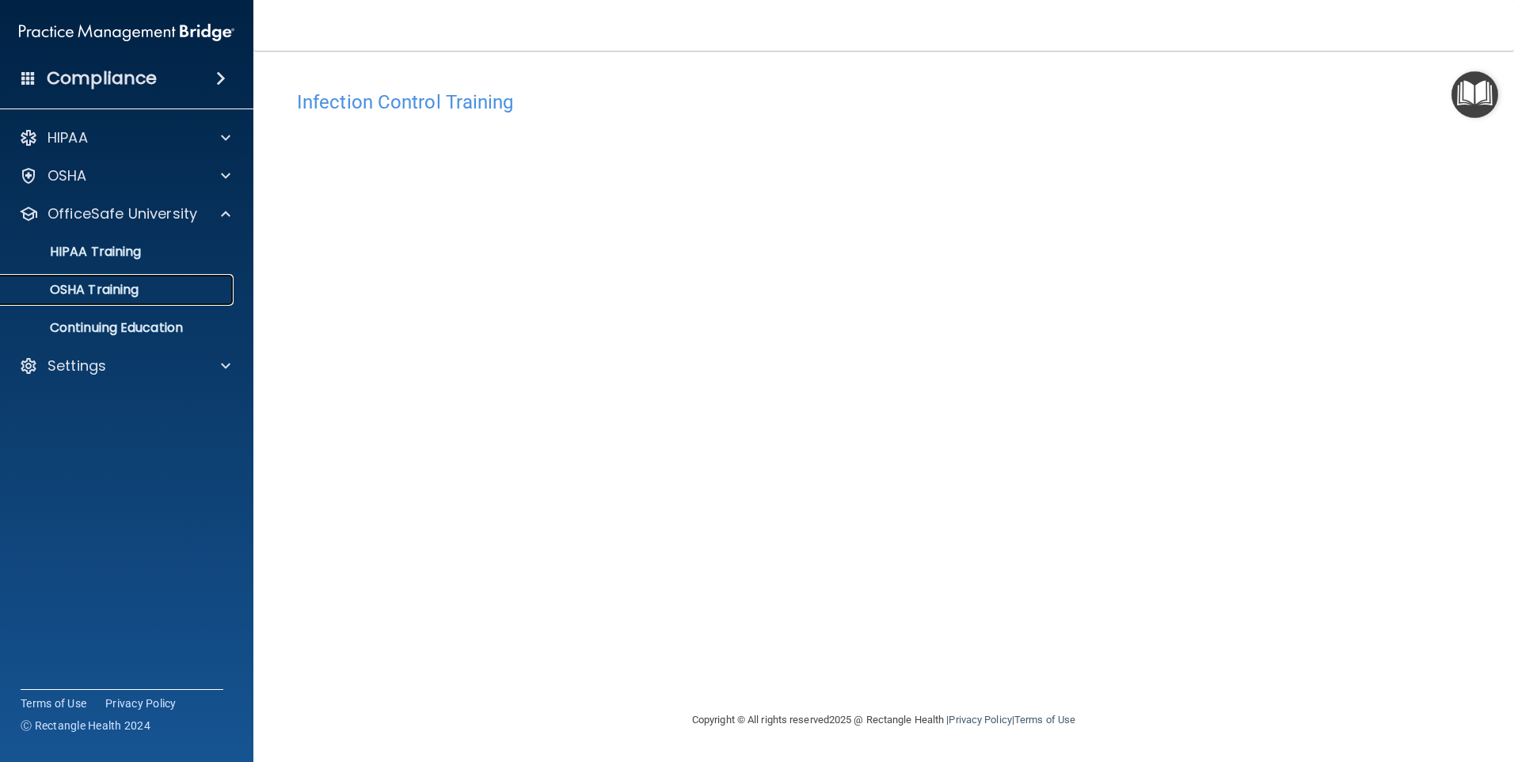
click at [124, 291] on p "OSHA Training" at bounding box center [74, 290] width 128 height 16
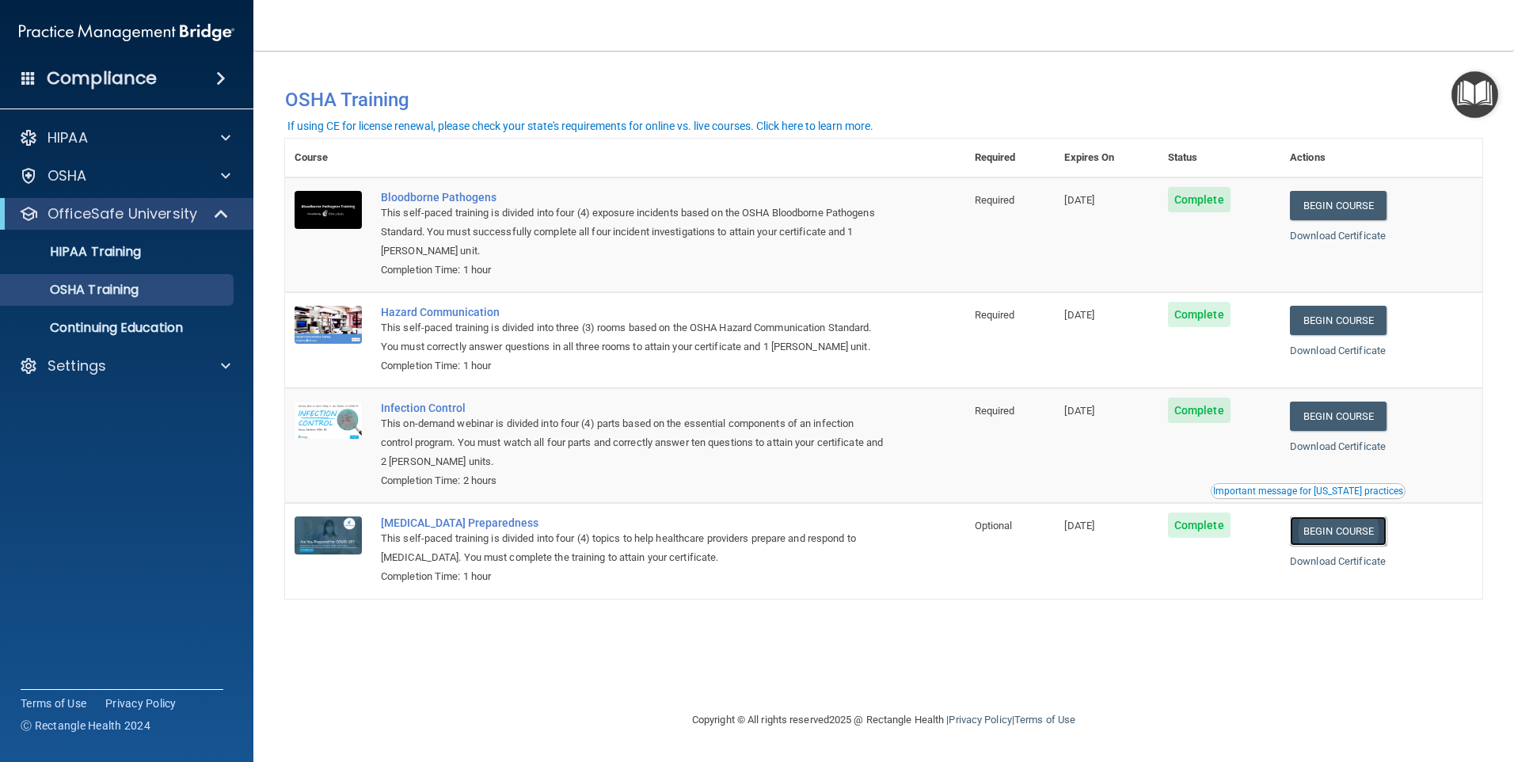
click at [1364, 534] on link "Begin Course" at bounding box center [1338, 530] width 97 height 29
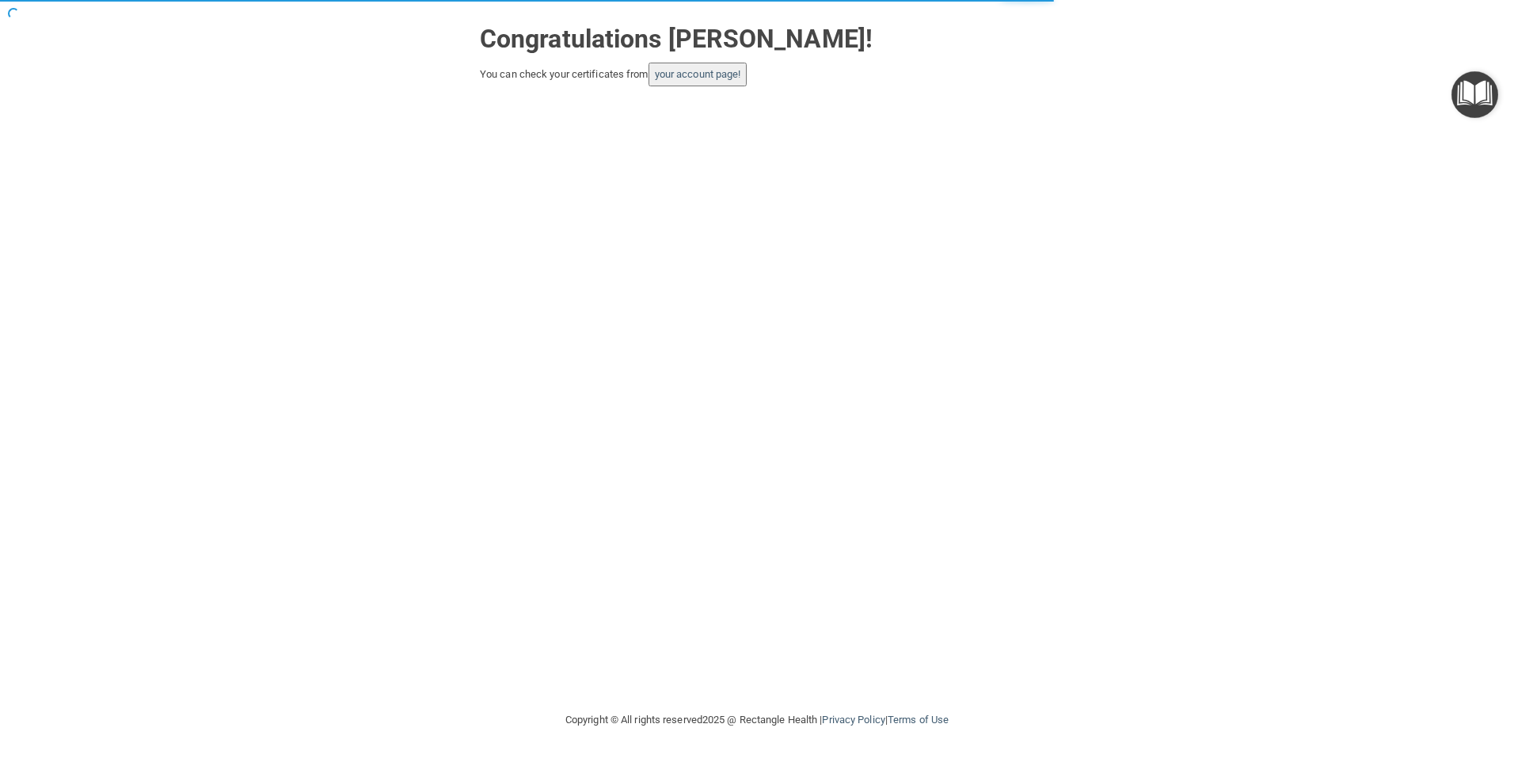
click at [146, 761] on html "Toggle navigation Madeline Kasel madeline.kasel@campsmile.com Manage My Enterpr…" at bounding box center [757, 381] width 1514 height 762
click at [923, 163] on div "Congratulations Madeline Kasel! You can check your certificates from your accou…" at bounding box center [757, 355] width 1451 height 679
click at [722, 78] on link "your account page!" at bounding box center [698, 74] width 86 height 12
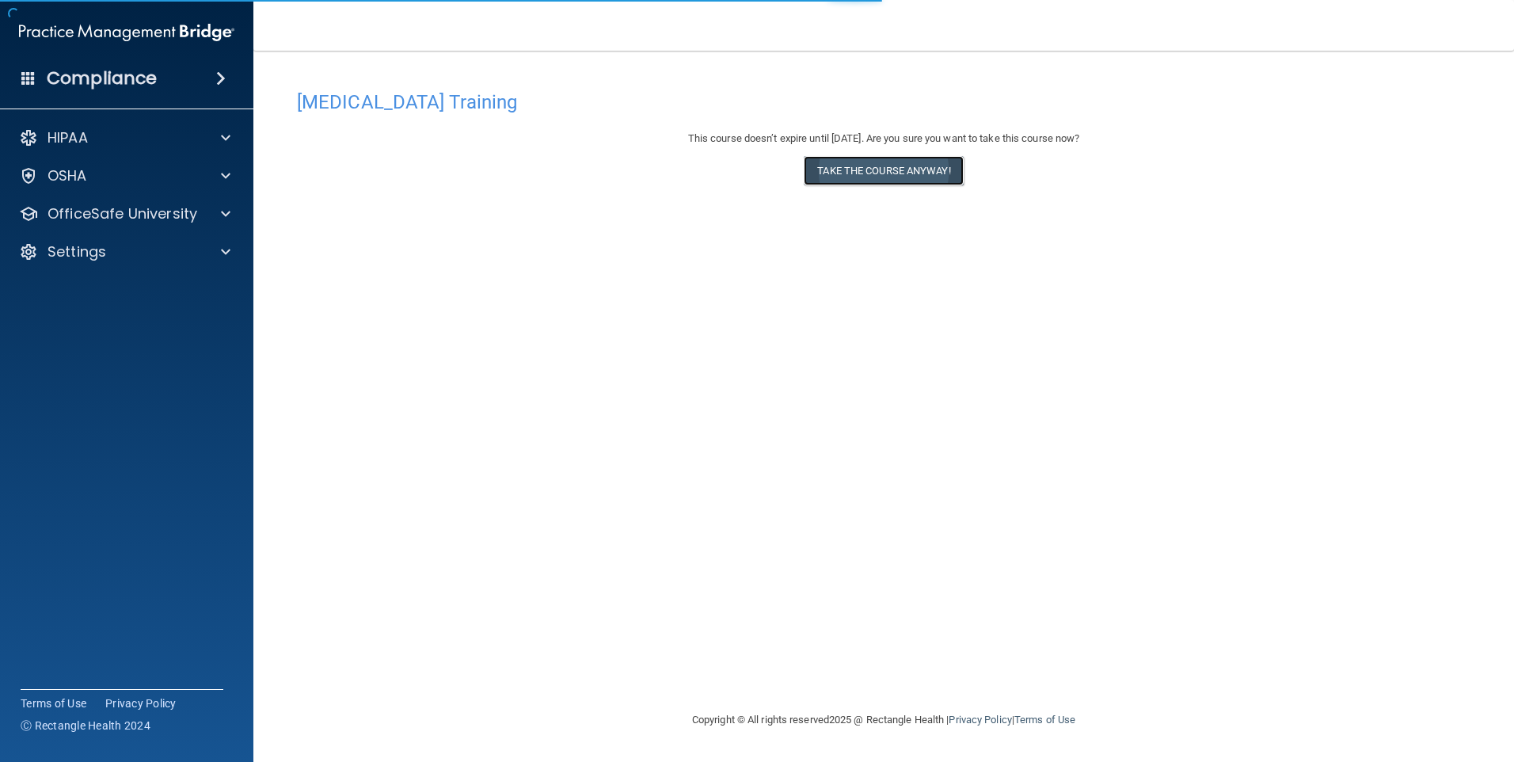
click at [923, 161] on button "Take the course anyway!" at bounding box center [883, 170] width 159 height 29
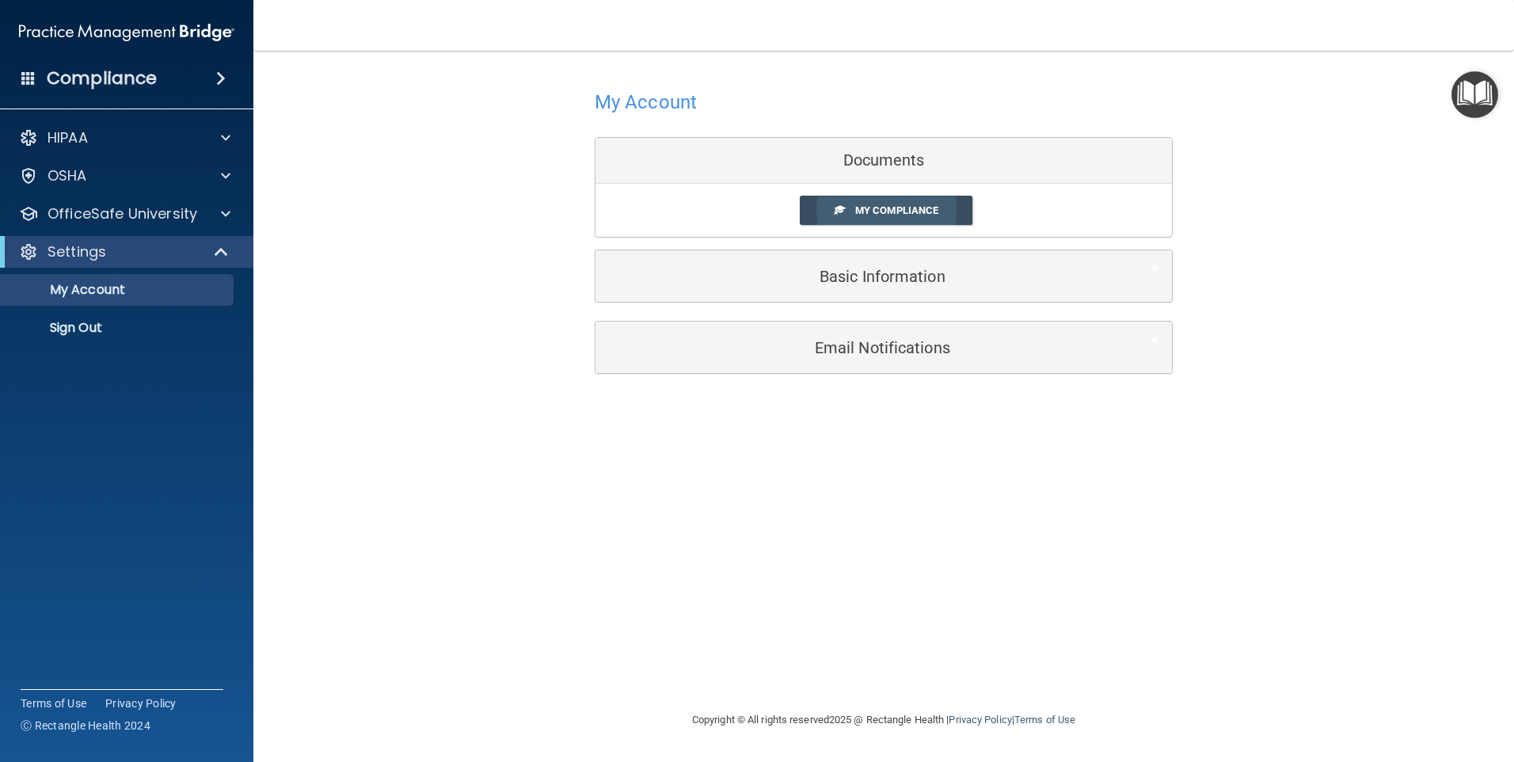
click at [876, 211] on span "My Compliance" at bounding box center [896, 210] width 83 height 12
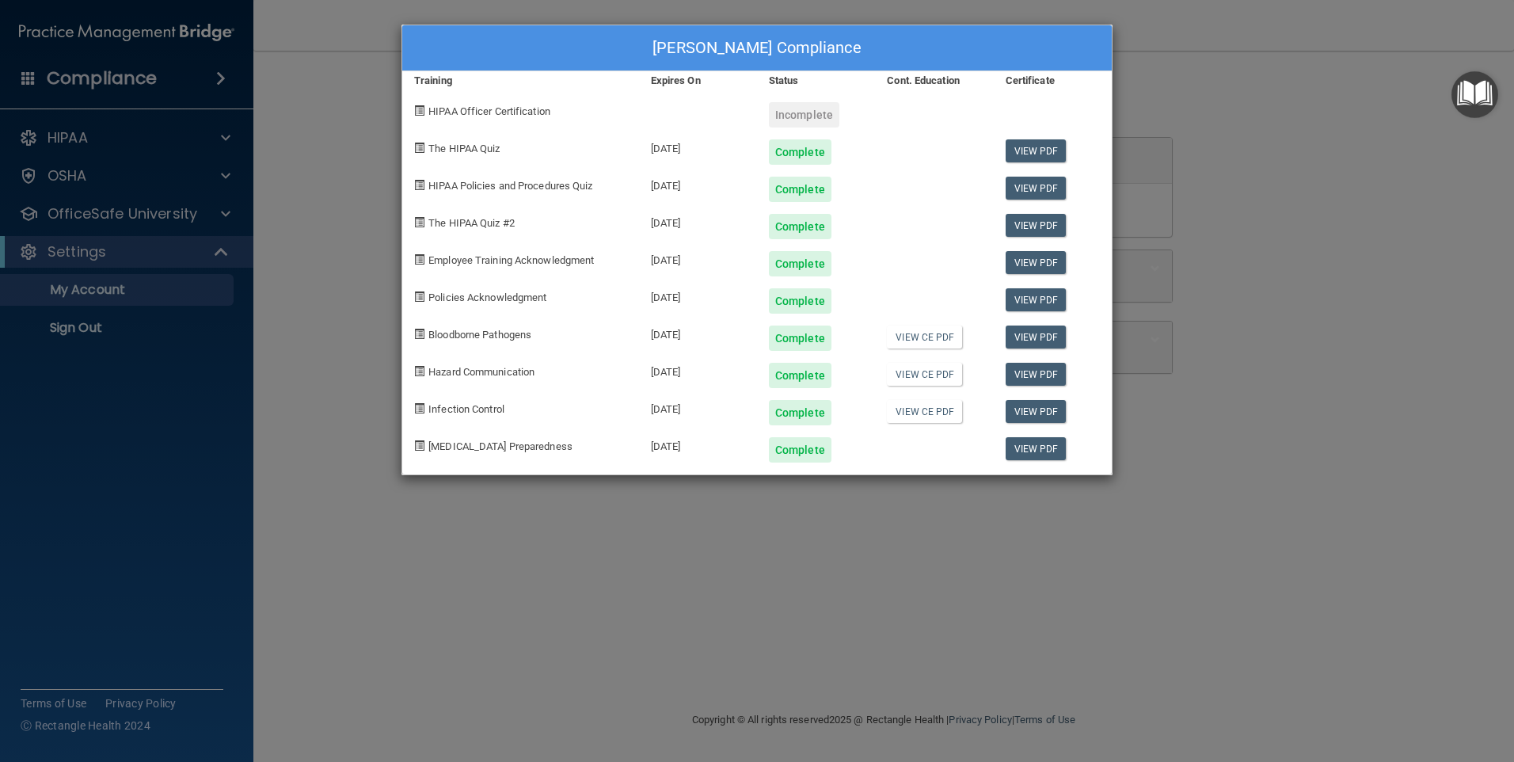
drag, startPoint x: 1087, startPoint y: 44, endPoint x: 1087, endPoint y: 60, distance: 16.7
click at [1087, 59] on div "Madeline Kasel's Compliance" at bounding box center [757, 48] width 710 height 46
click at [1331, 340] on div "Madeline Kasel's Compliance Training Expires On Status Cont. Education Certific…" at bounding box center [757, 381] width 1514 height 762
